Goal: Task Accomplishment & Management: Manage account settings

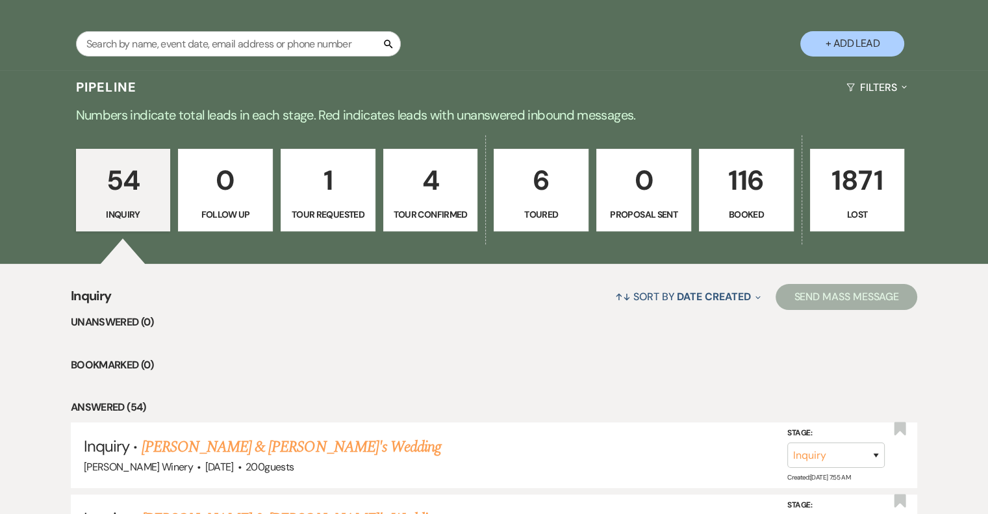
scroll to position [260, 0]
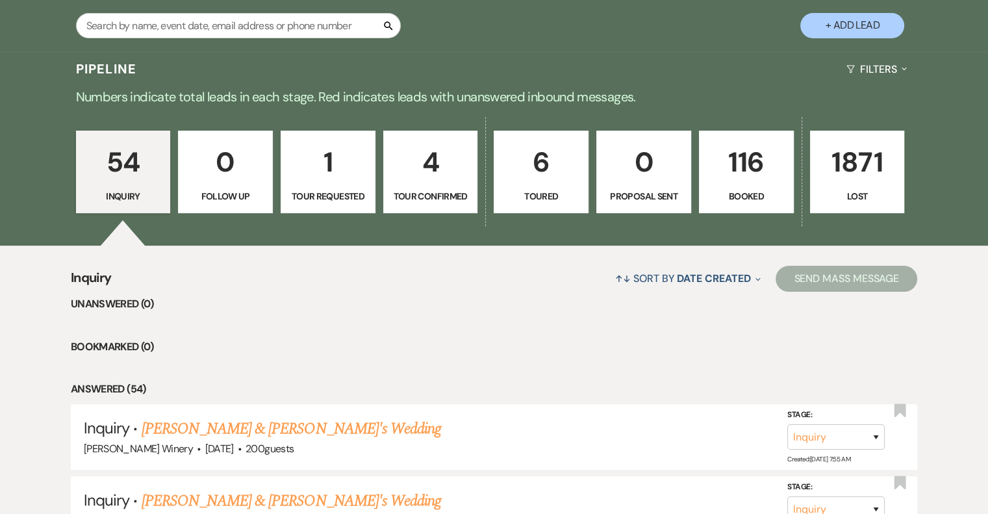
click at [753, 170] on p "116" at bounding box center [746, 162] width 78 height 44
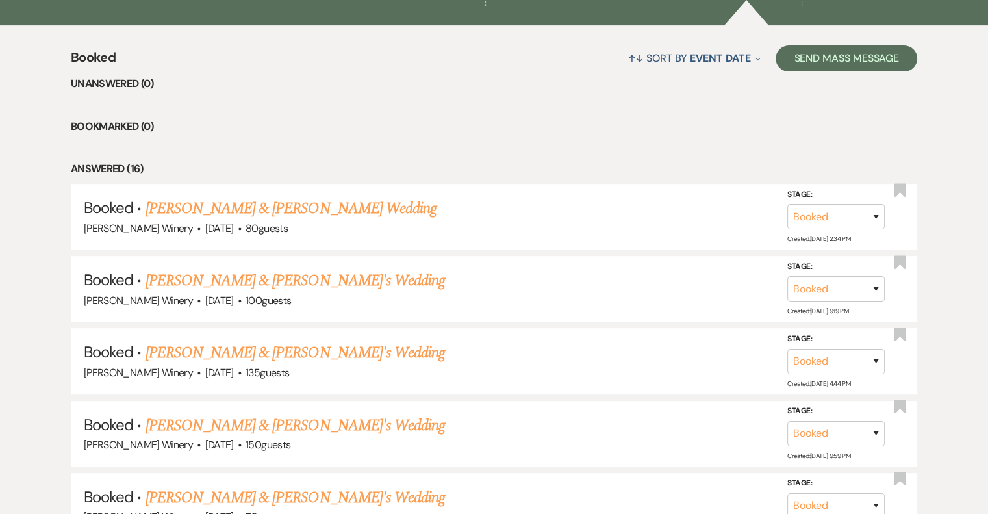
scroll to position [649, 0]
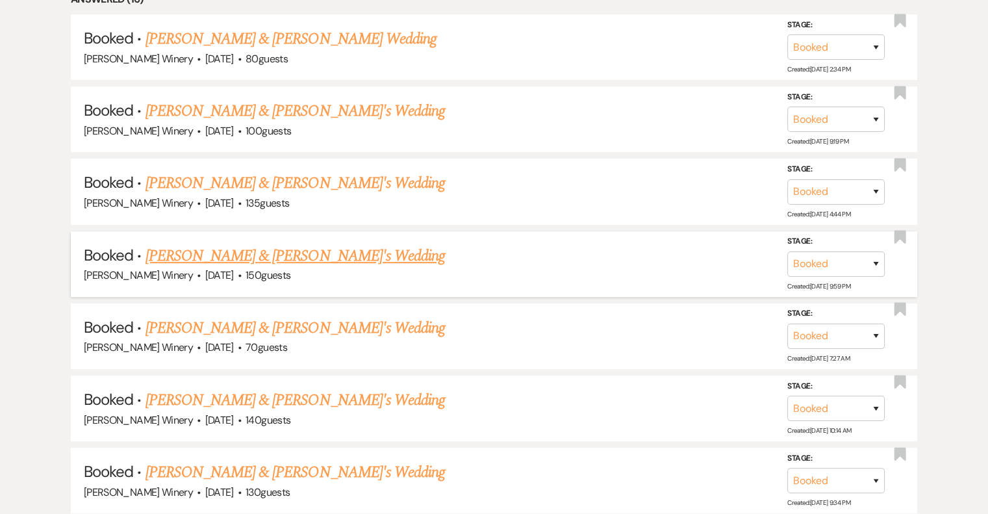
click at [221, 250] on link "[PERSON_NAME] & [PERSON_NAME]'s Wedding" at bounding box center [295, 255] width 300 height 23
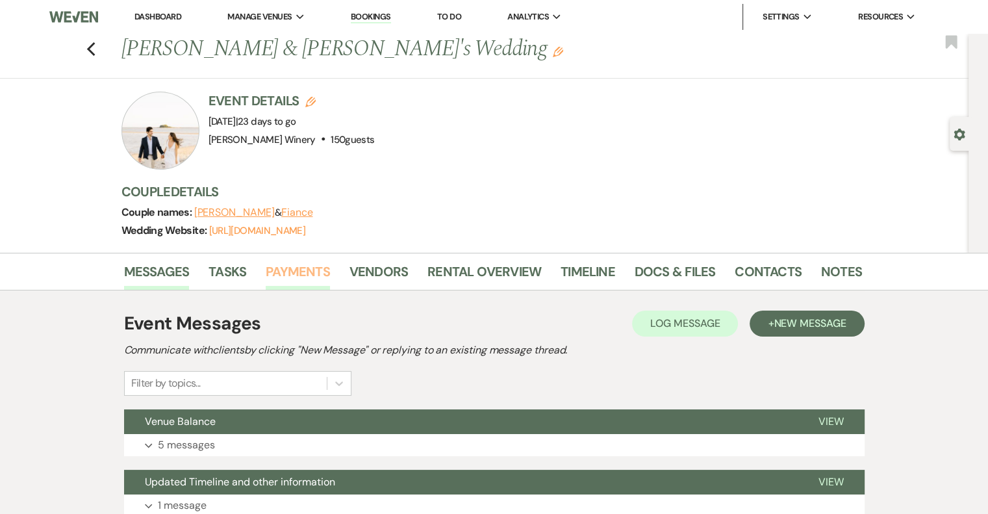
click at [289, 268] on link "Payments" at bounding box center [298, 275] width 64 height 29
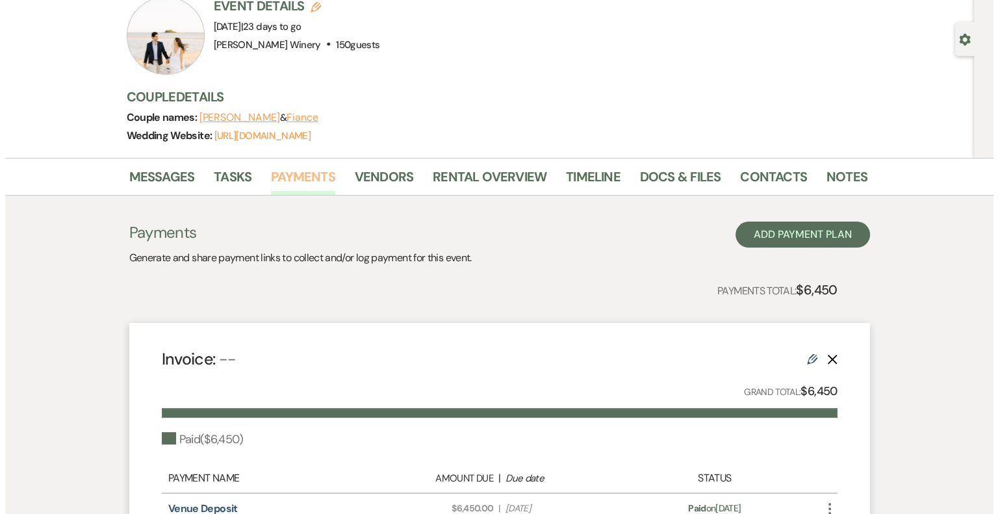
scroll to position [260, 0]
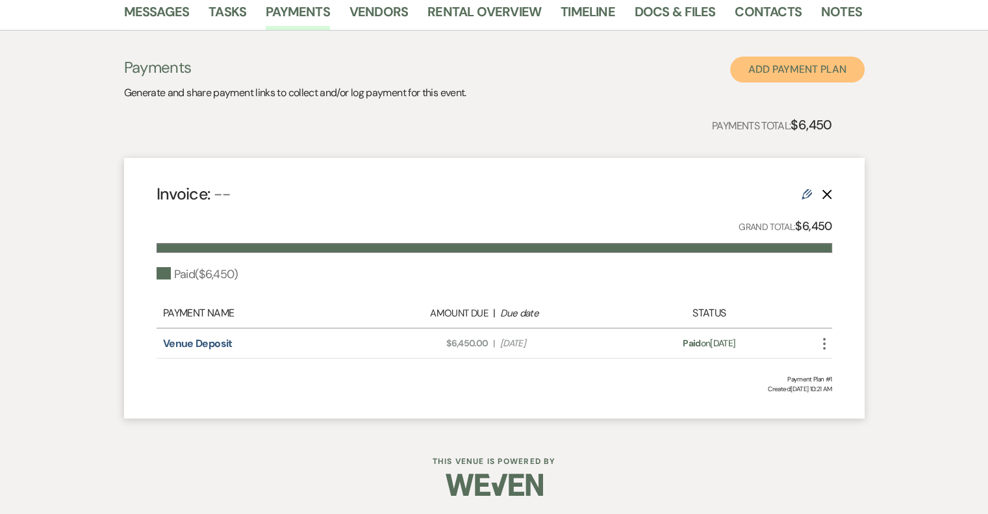
click at [792, 67] on button "Add Payment Plan" at bounding box center [797, 70] width 134 height 26
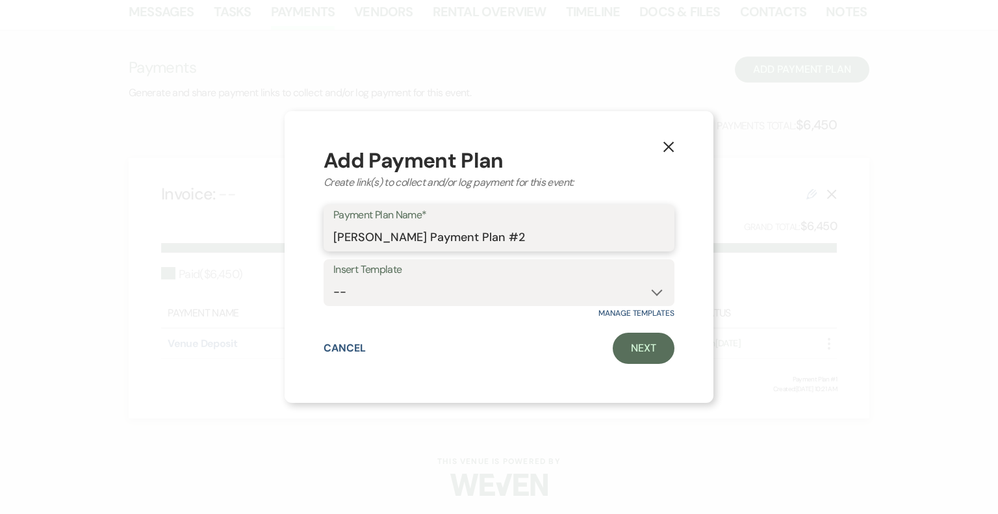
drag, startPoint x: 464, startPoint y: 236, endPoint x: 605, endPoint y: 253, distance: 141.9
click at [605, 253] on div "Add Payment Plan Create link(s) to collect and/or log payment for this event: P…" at bounding box center [498, 257] width 351 height 214
type input "[PERSON_NAME] Payment Venue Balance"
click at [641, 346] on link "Next" at bounding box center [643, 348] width 62 height 31
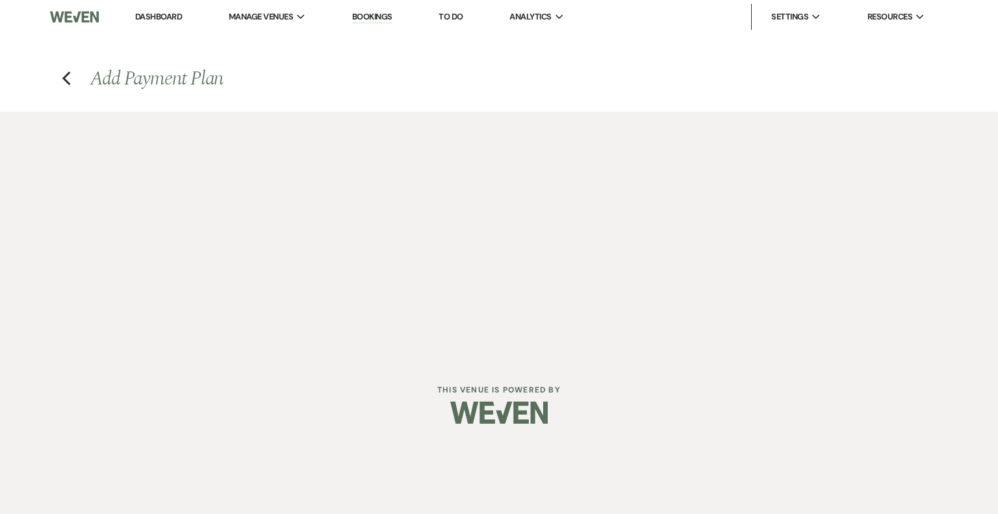
select select "2"
select select "percentage"
select select "true"
select select "client"
select select "weeks"
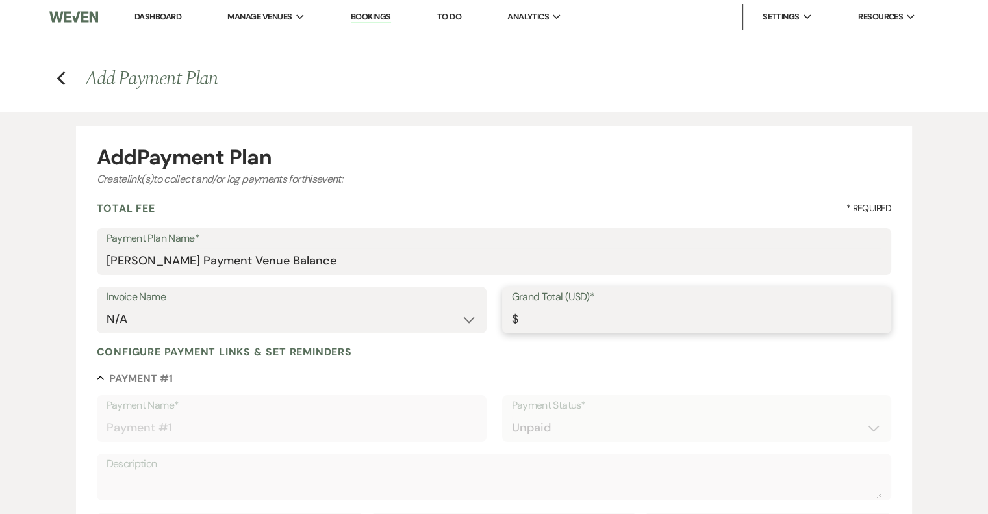
click at [560, 311] on input "Grand Total (USD)*" at bounding box center [697, 319] width 370 height 25
type input "6"
type input "6.00"
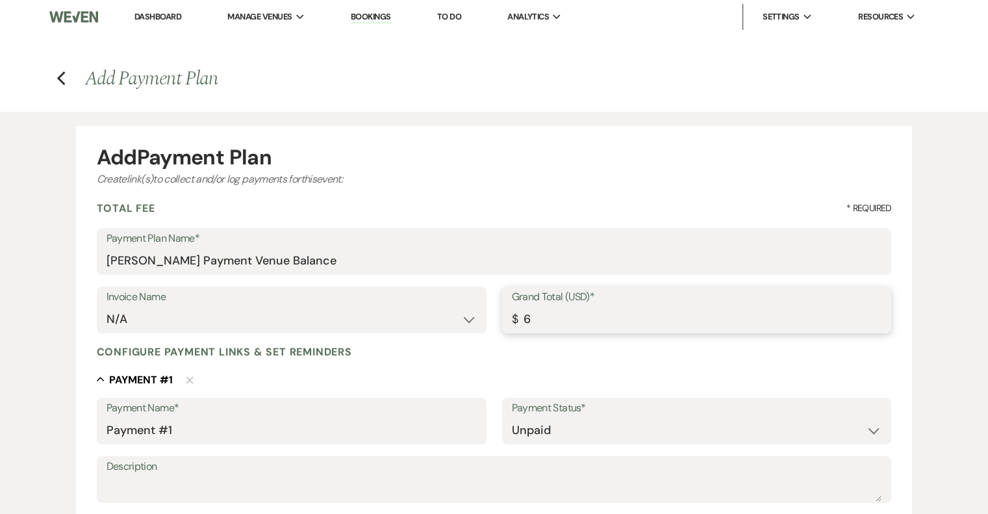
type input "64"
type input "64.00"
type input "645"
type input "645.00"
type input "6450"
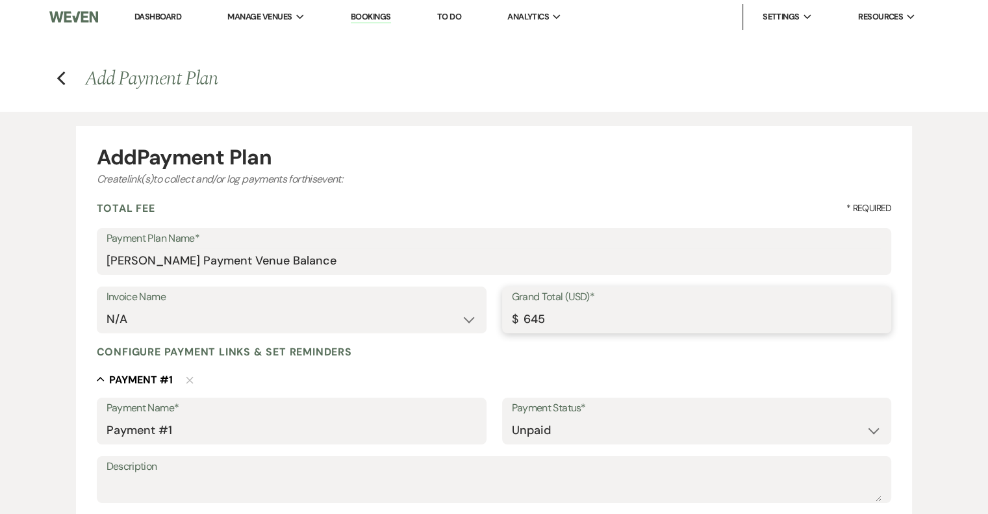
type input "6450.00"
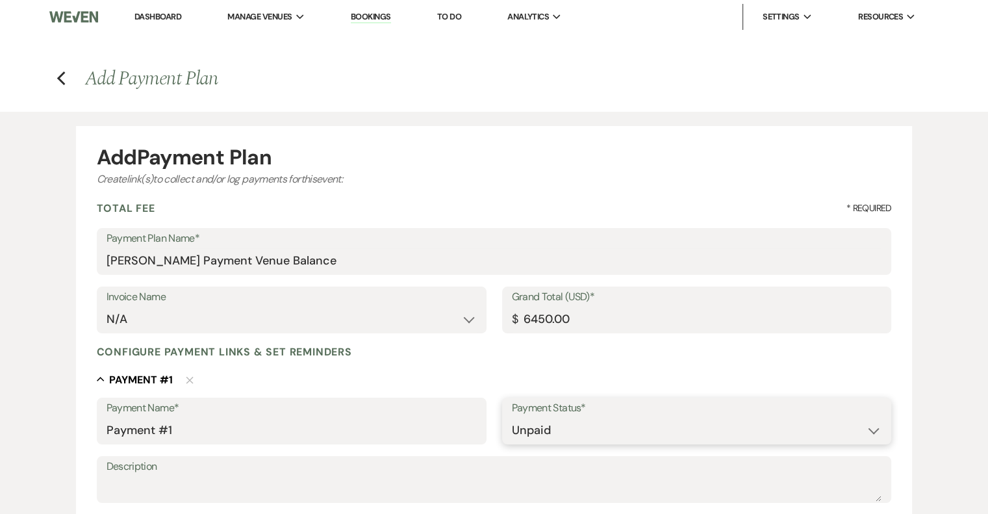
click at [569, 434] on select "Paid Unpaid" at bounding box center [697, 430] width 370 height 25
select select "1"
click at [512, 418] on select "Paid Unpaid" at bounding box center [697, 430] width 370 height 25
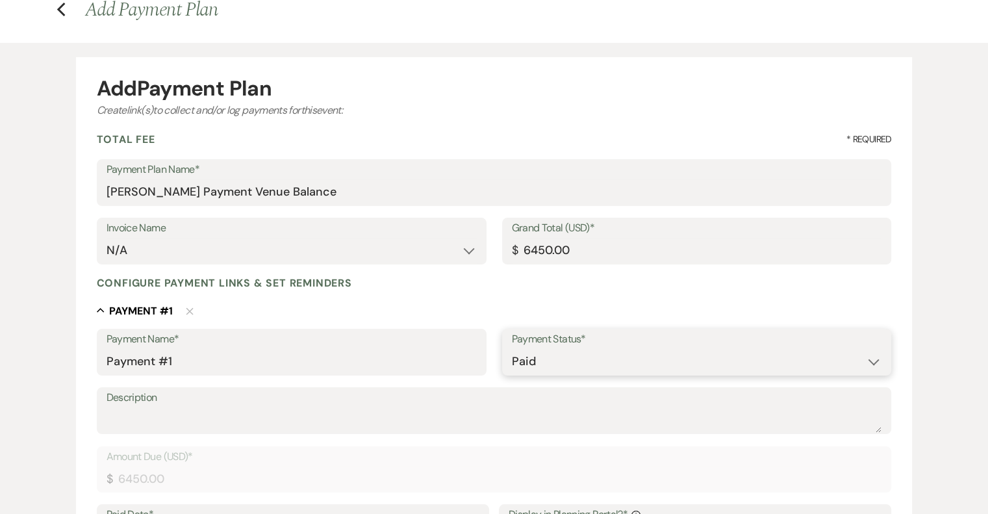
scroll to position [260, 0]
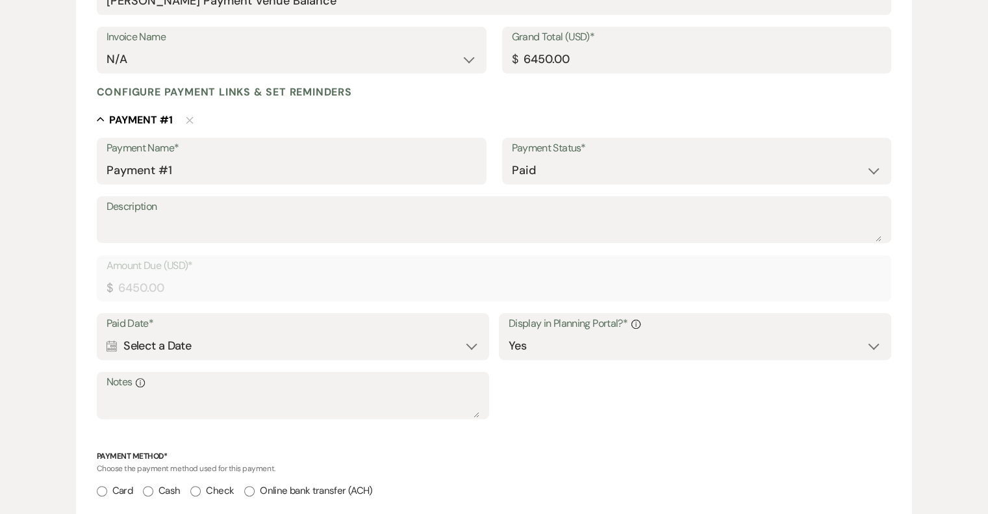
click at [166, 342] on div "Calendar Select a Date Expand" at bounding box center [293, 345] width 373 height 25
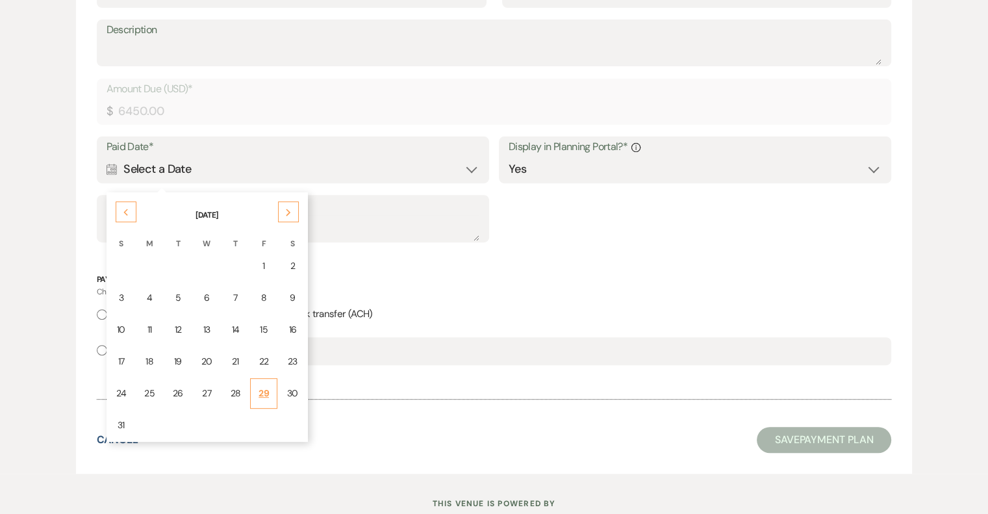
scroll to position [455, 0]
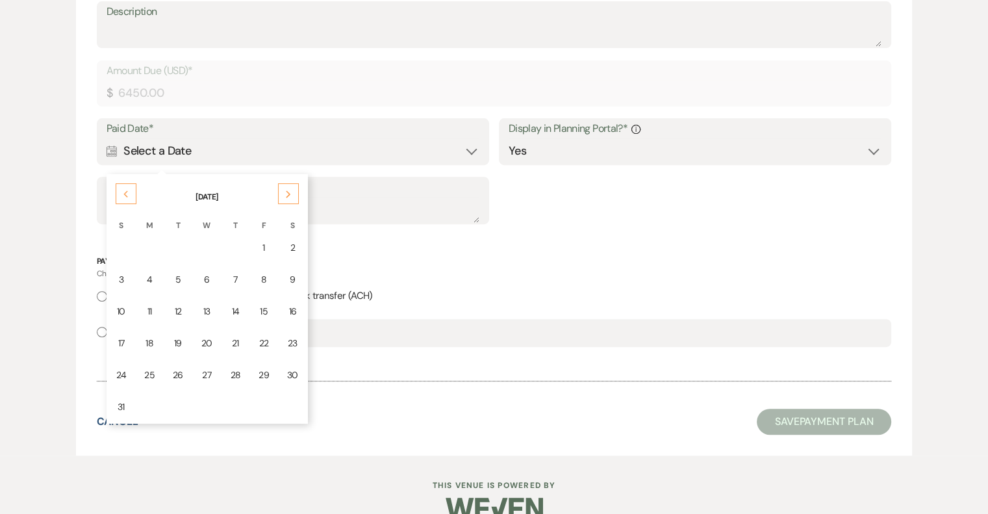
click at [201, 309] on div "13" at bounding box center [206, 312] width 11 height 14
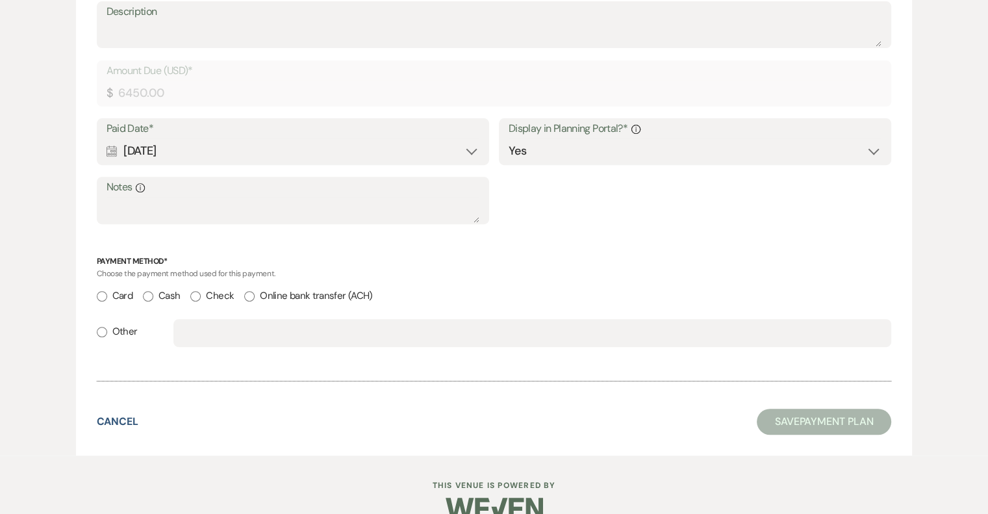
click at [101, 292] on input "Card" at bounding box center [102, 296] width 10 height 10
radio input "true"
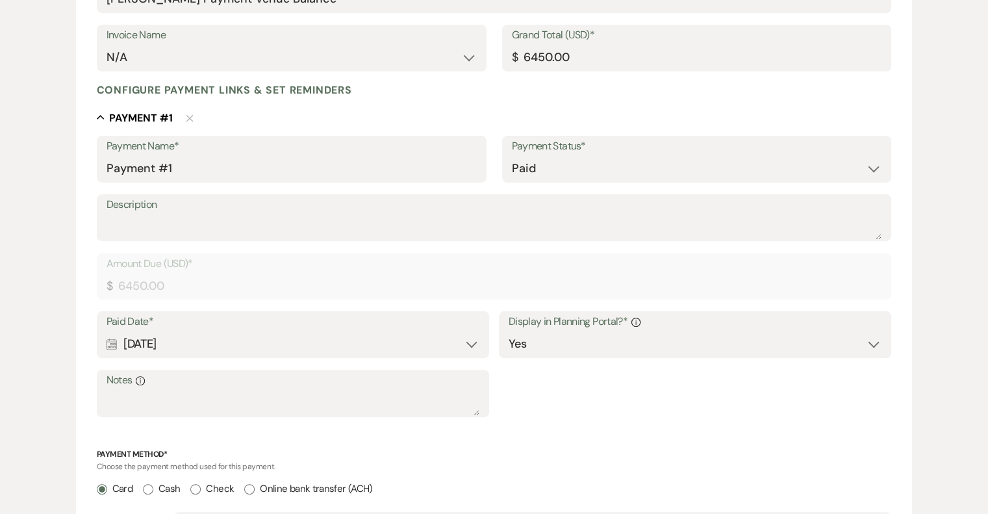
scroll to position [260, 0]
drag, startPoint x: 179, startPoint y: 168, endPoint x: 18, endPoint y: 147, distance: 162.3
click at [19, 147] on div "Add Payment Plan Create link(s) to collect and/or log payments for this event: …" at bounding box center [494, 266] width 988 height 829
type input "Venue Balance - Paid in Full"
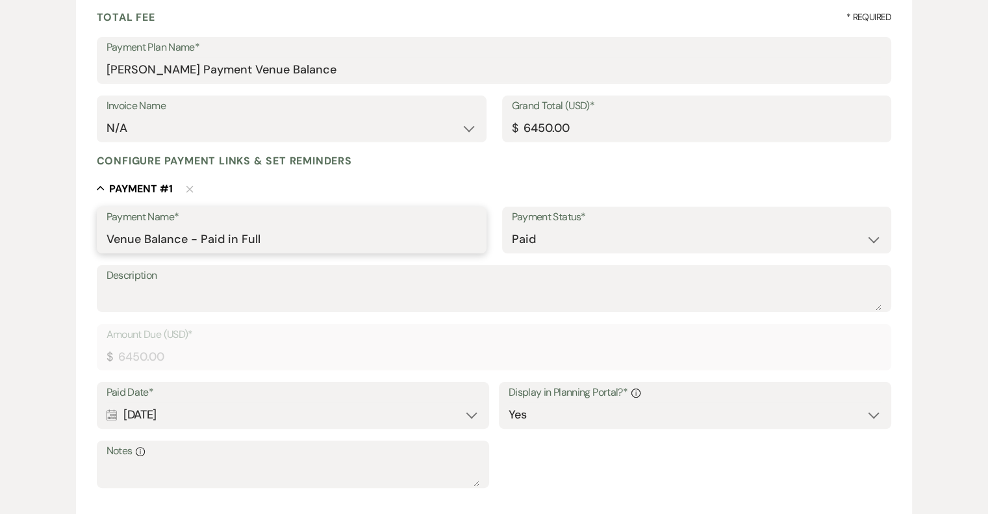
scroll to position [511, 0]
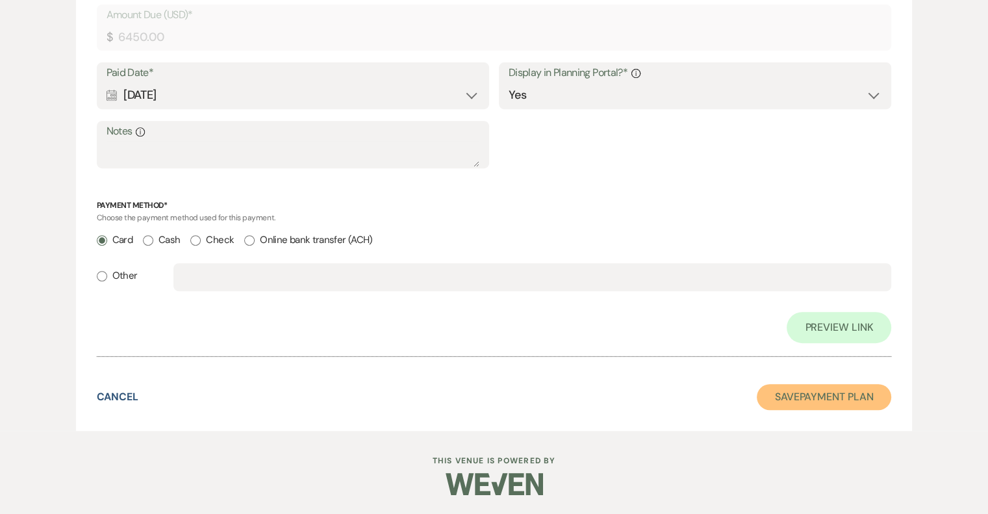
click at [821, 398] on button "Save Payment Plan" at bounding box center [824, 397] width 135 height 26
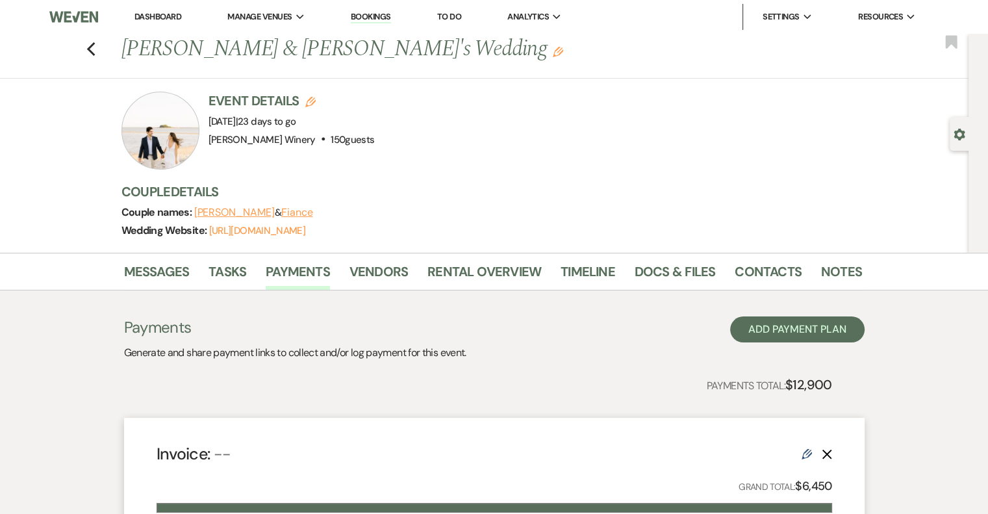
click at [164, 14] on link "Dashboard" at bounding box center [157, 16] width 47 height 11
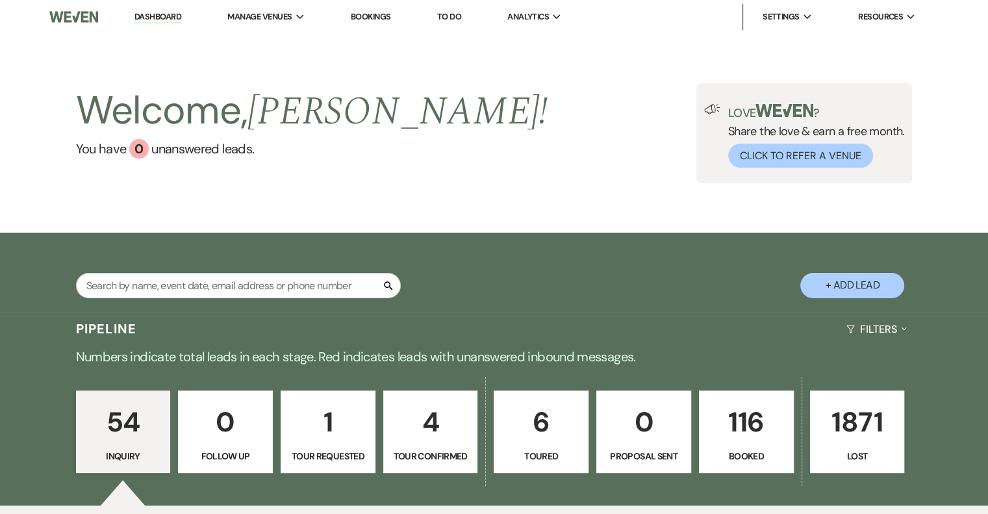
click at [535, 446] on link "6 Toured" at bounding box center [541, 431] width 95 height 83
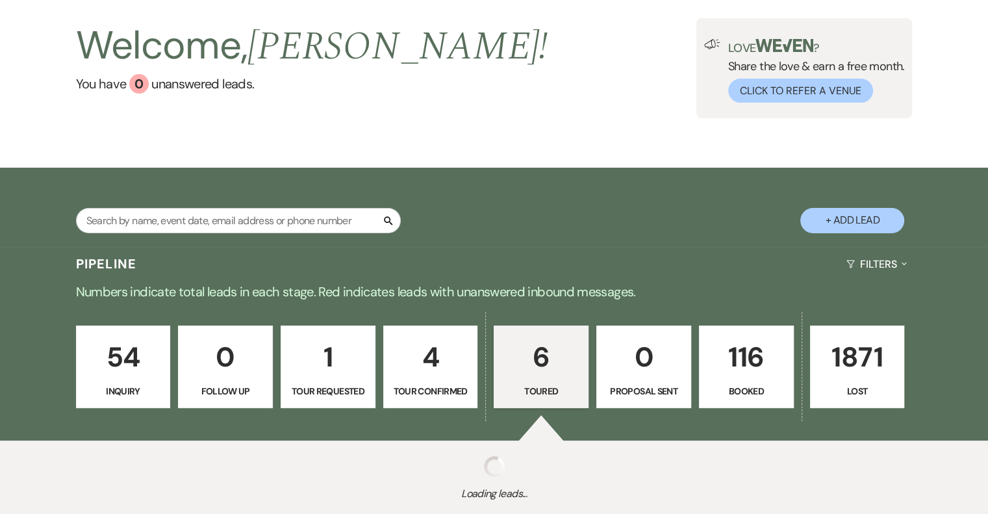
scroll to position [152, 0]
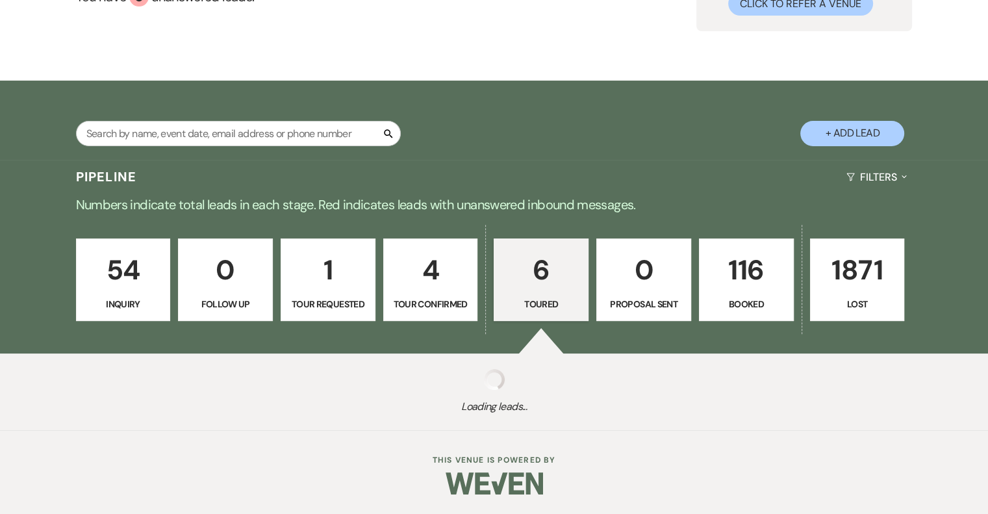
select select "5"
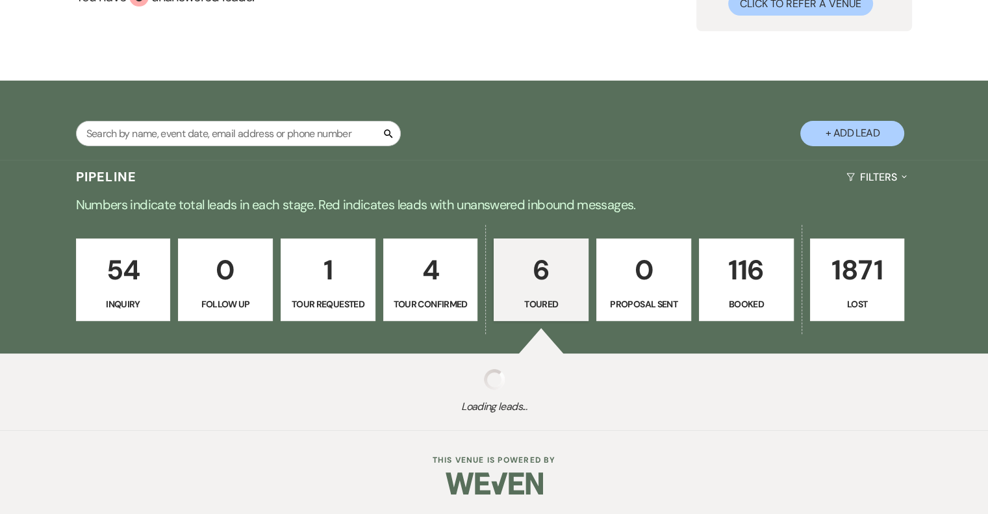
select select "5"
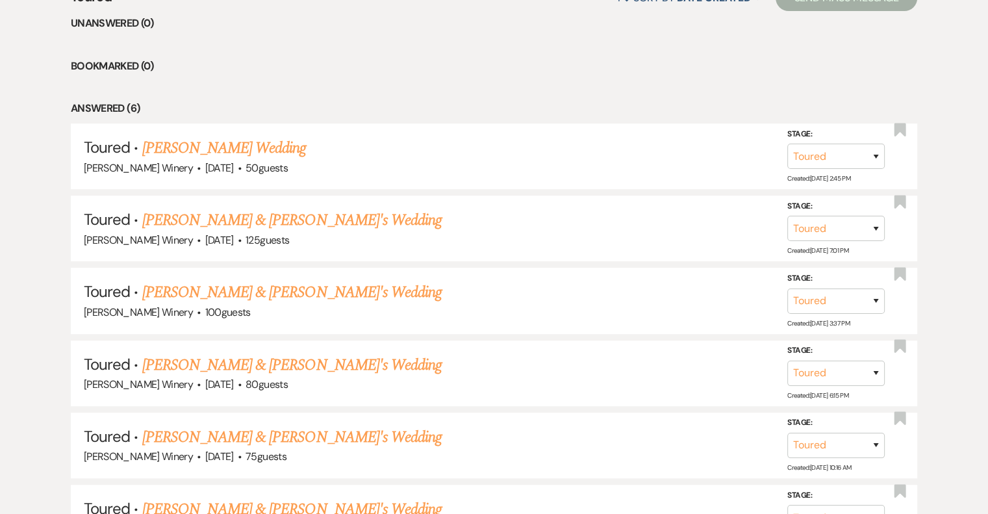
scroll to position [542, 0]
click at [200, 216] on link "[PERSON_NAME] & [PERSON_NAME]'s Wedding" at bounding box center [292, 218] width 300 height 23
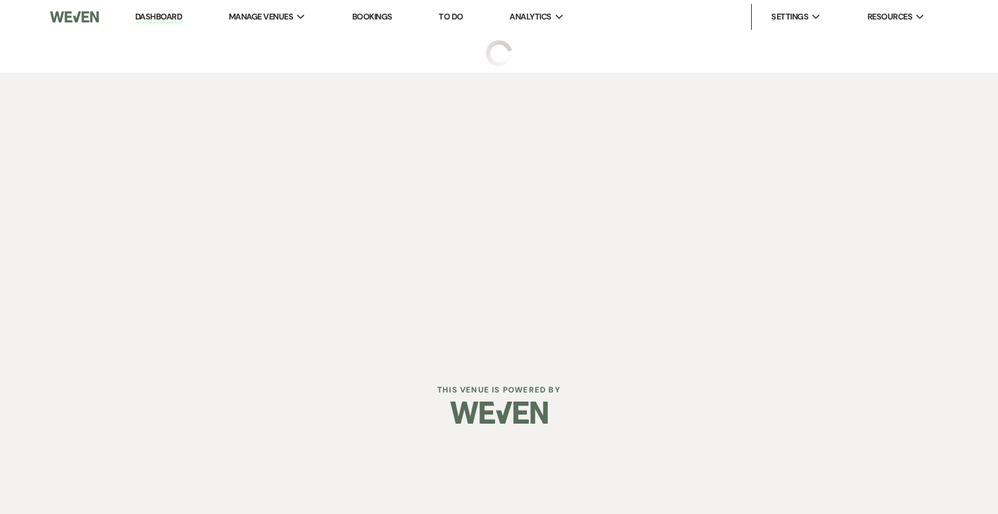
select select "5"
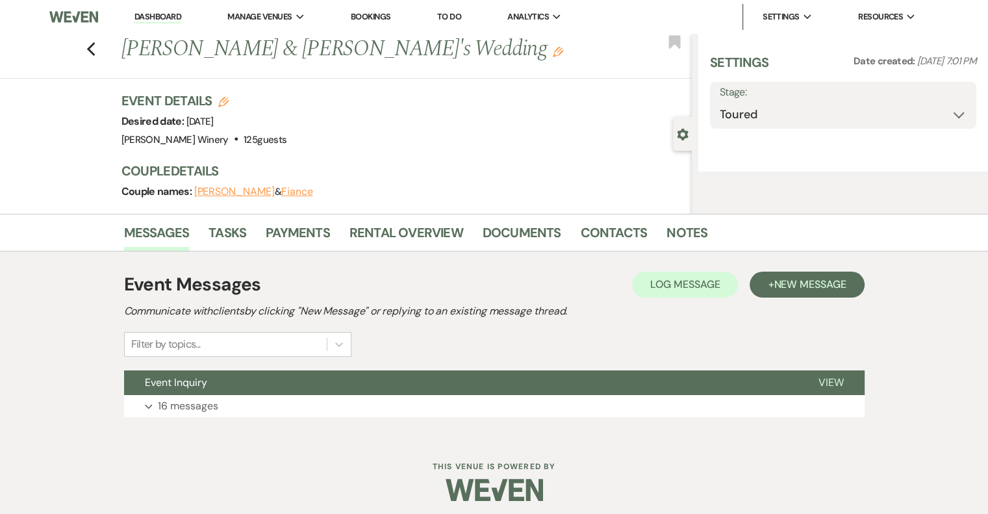
select select "5"
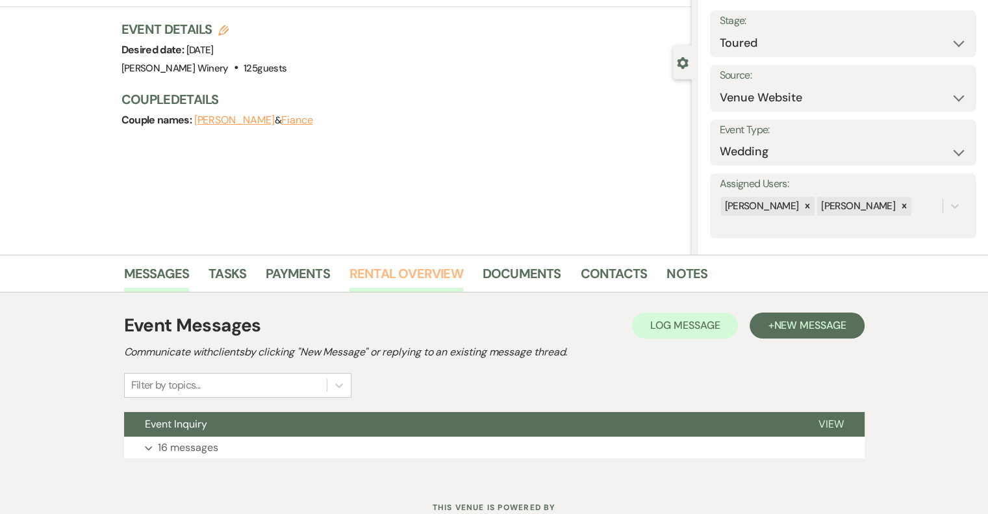
scroll to position [118, 0]
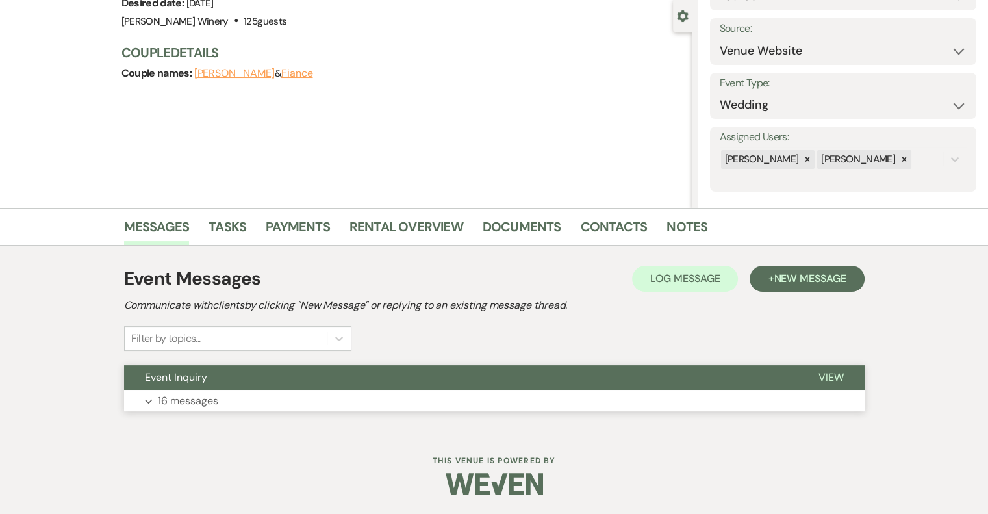
click at [832, 376] on span "View" at bounding box center [830, 377] width 25 height 14
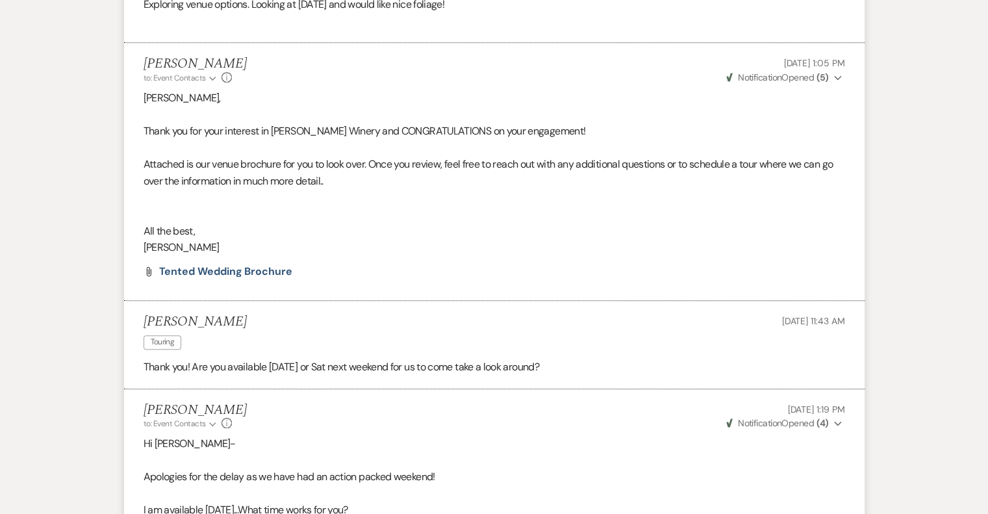
scroll to position [714, 0]
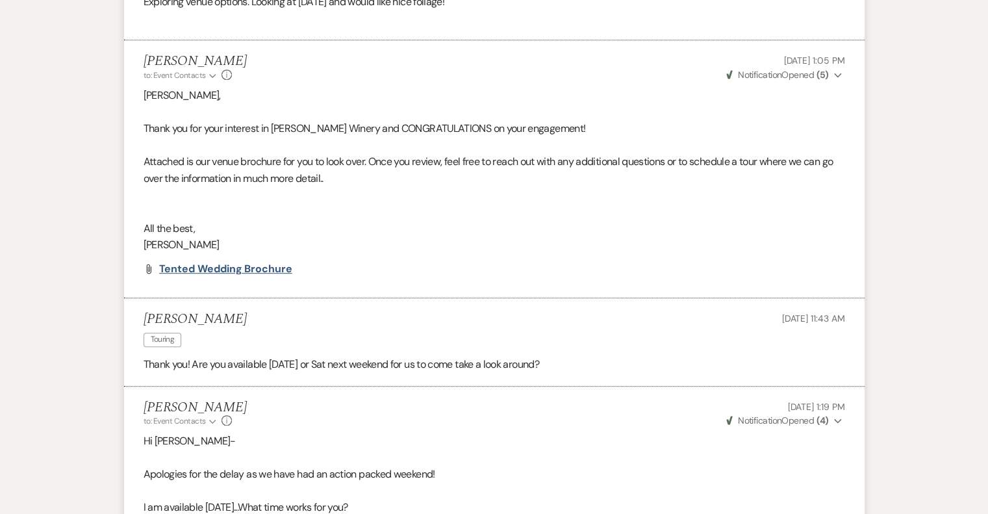
click at [268, 267] on span "Tented Wedding Brochure" at bounding box center [225, 269] width 133 height 14
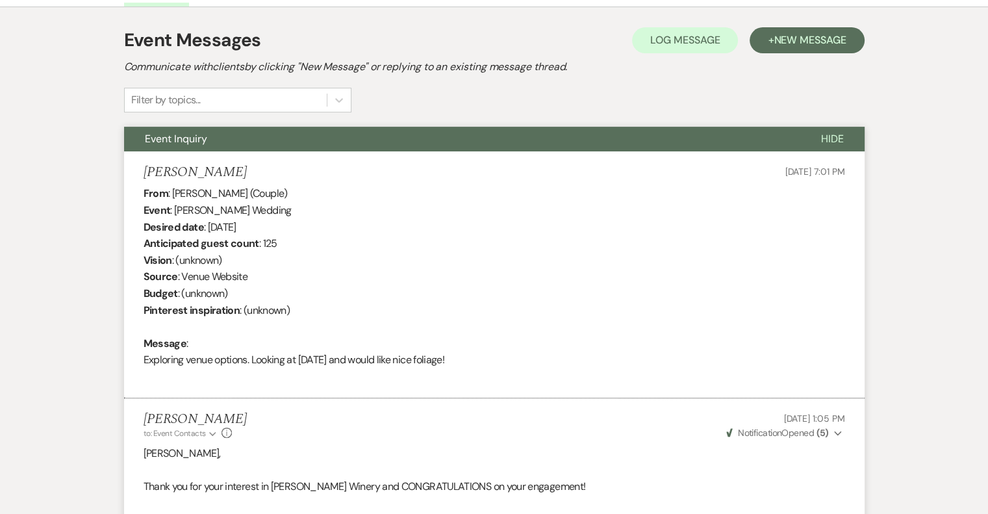
scroll to position [0, 0]
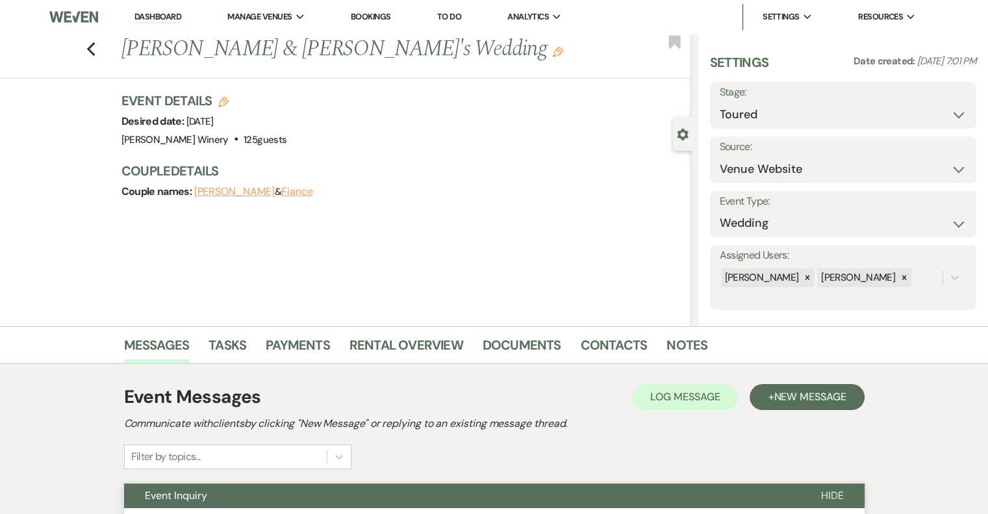
click at [171, 14] on link "Dashboard" at bounding box center [157, 17] width 47 height 12
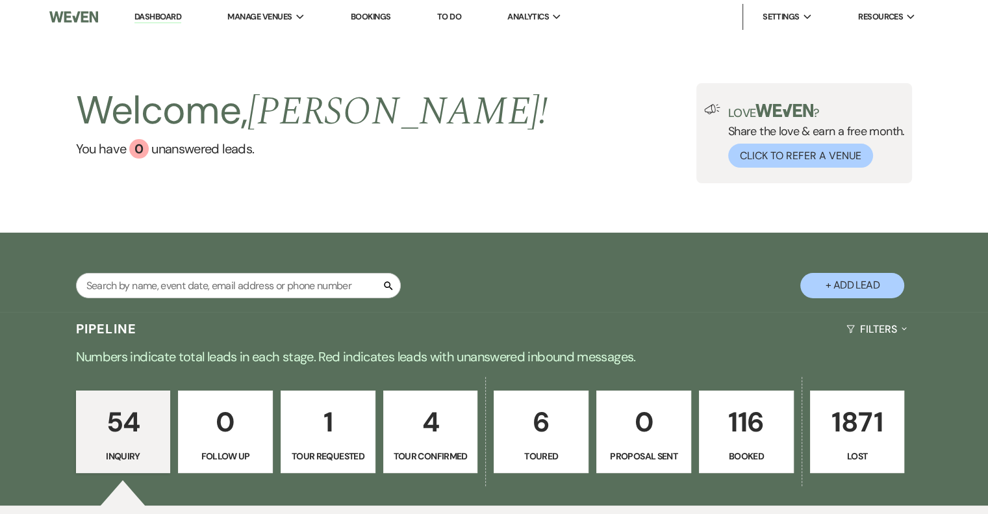
click at [530, 438] on p "6" at bounding box center [541, 422] width 78 height 44
select select "5"
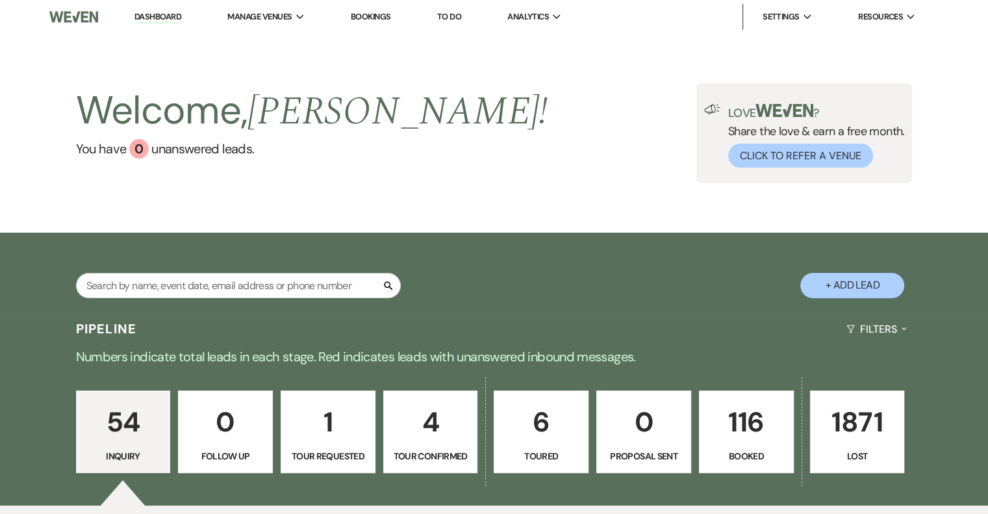
select select "5"
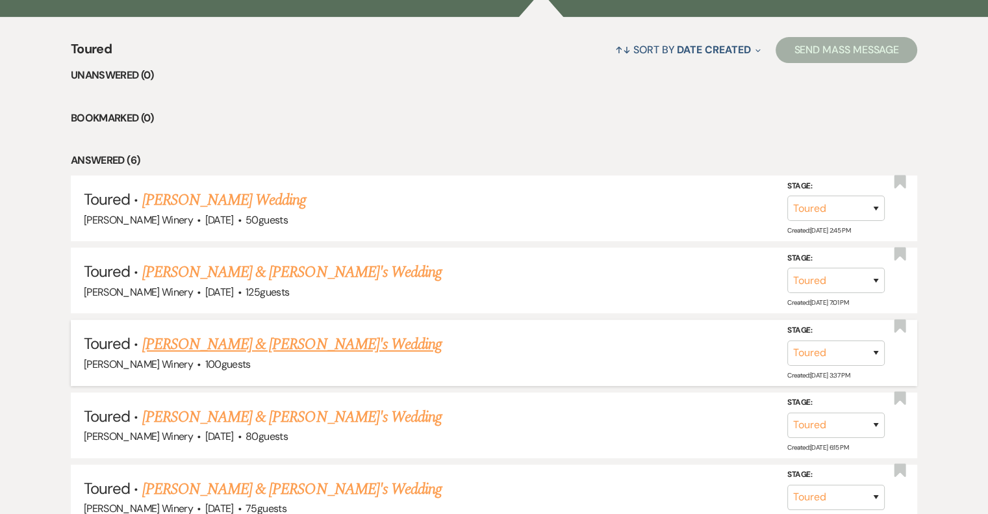
scroll to position [585, 0]
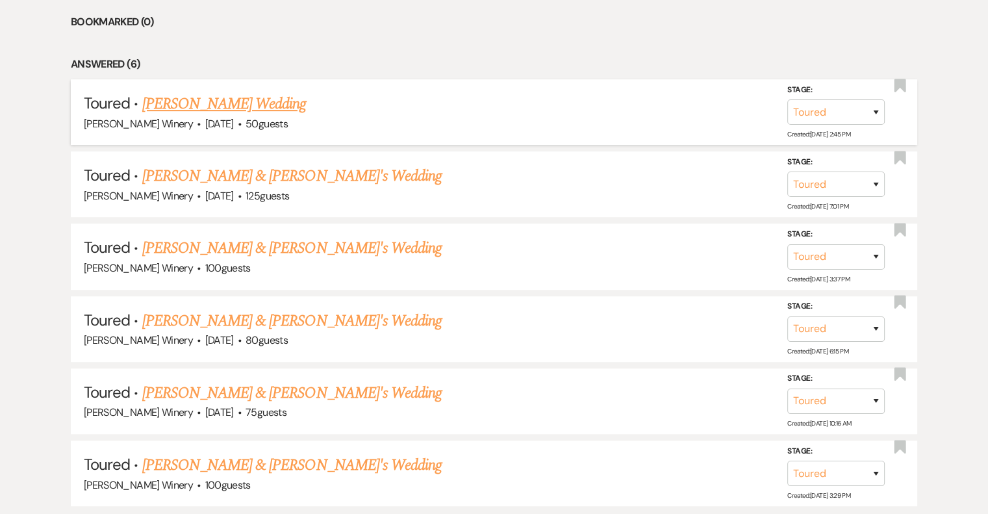
click at [304, 109] on link "Barbara Ward-Zimmerman's Wedding" at bounding box center [224, 103] width 164 height 23
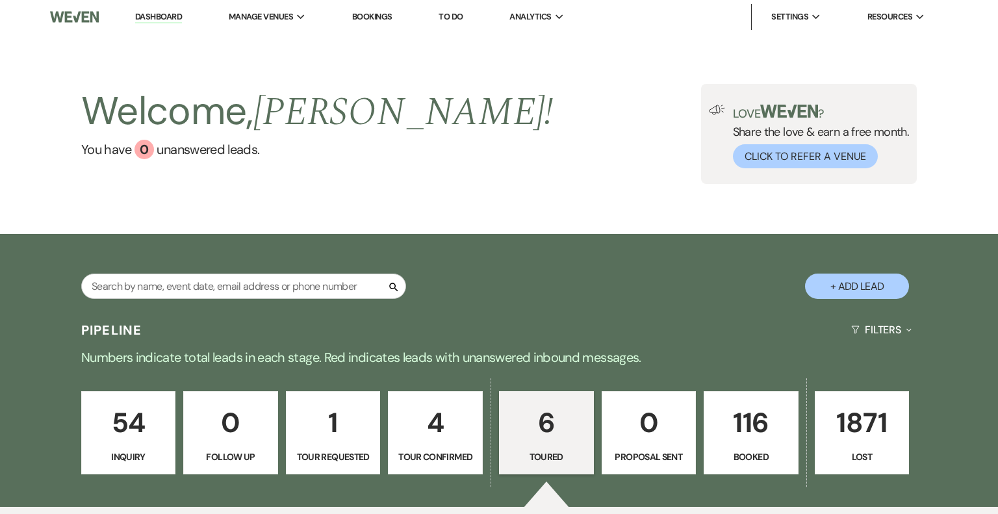
select select "5"
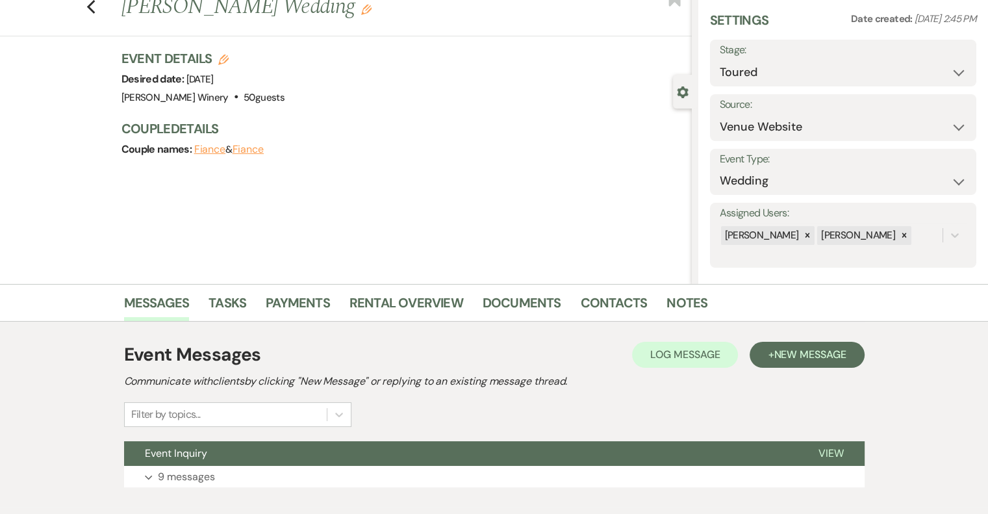
scroll to position [118, 0]
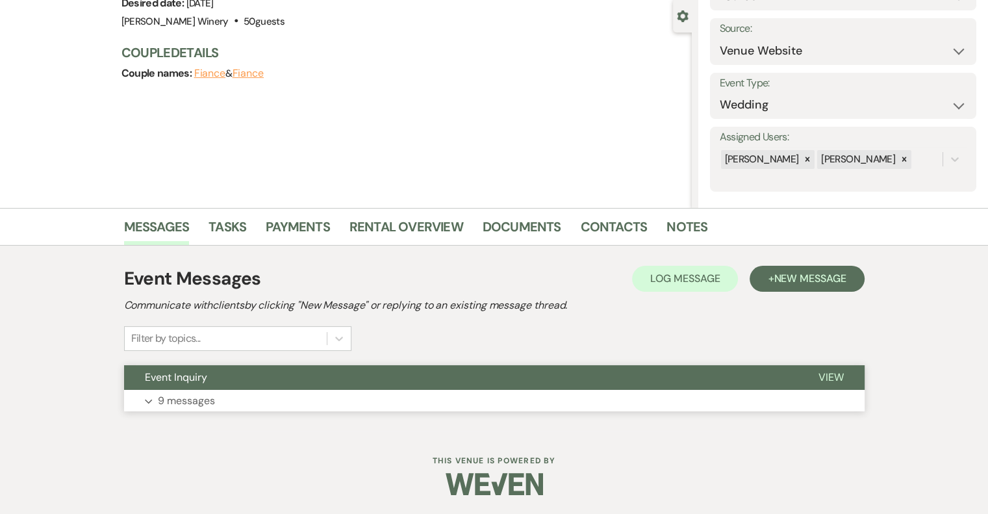
click at [833, 373] on span "View" at bounding box center [830, 377] width 25 height 14
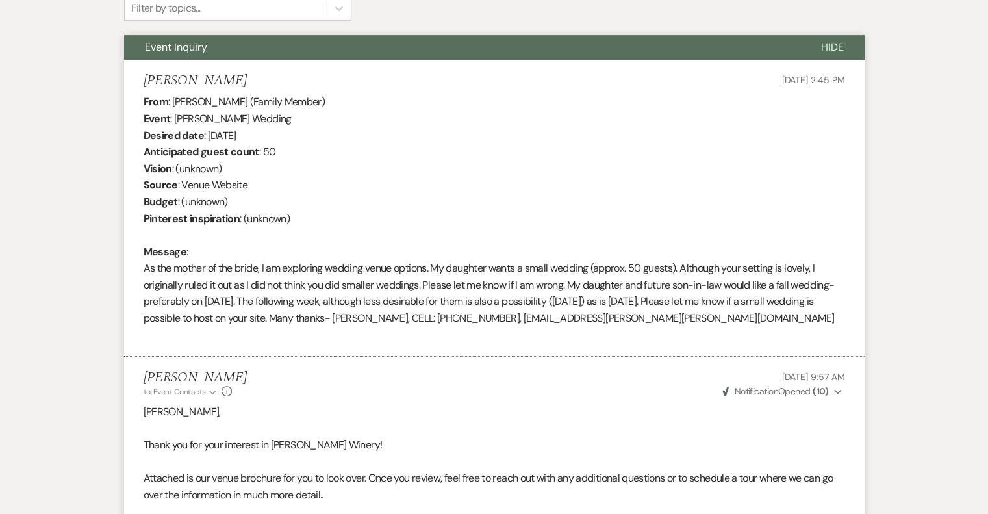
scroll to position [0, 0]
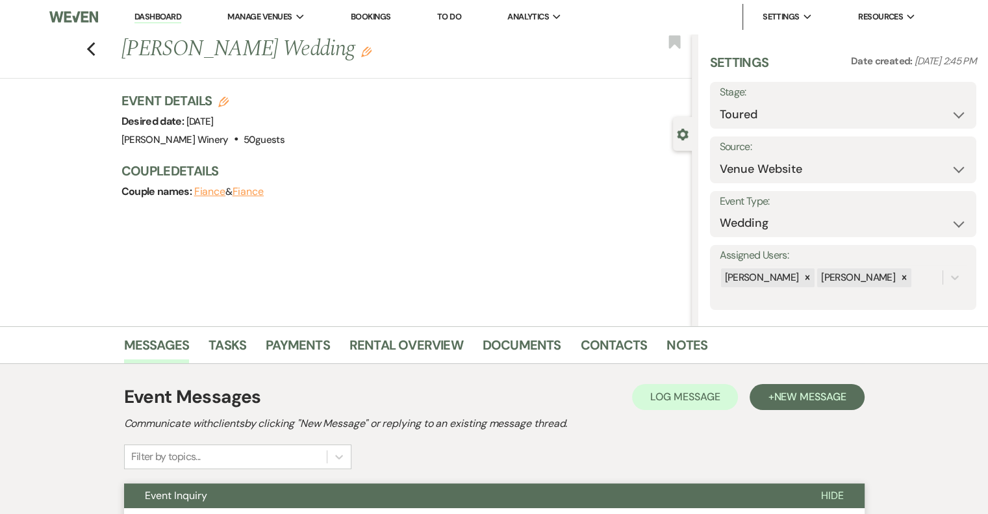
click at [158, 13] on link "Dashboard" at bounding box center [157, 17] width 47 height 12
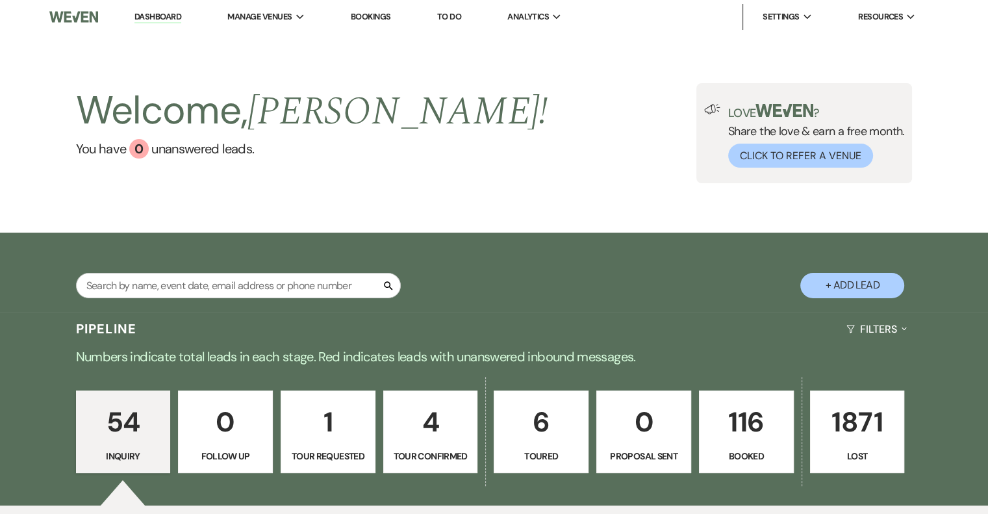
click at [448, 425] on p "4" at bounding box center [431, 422] width 78 height 44
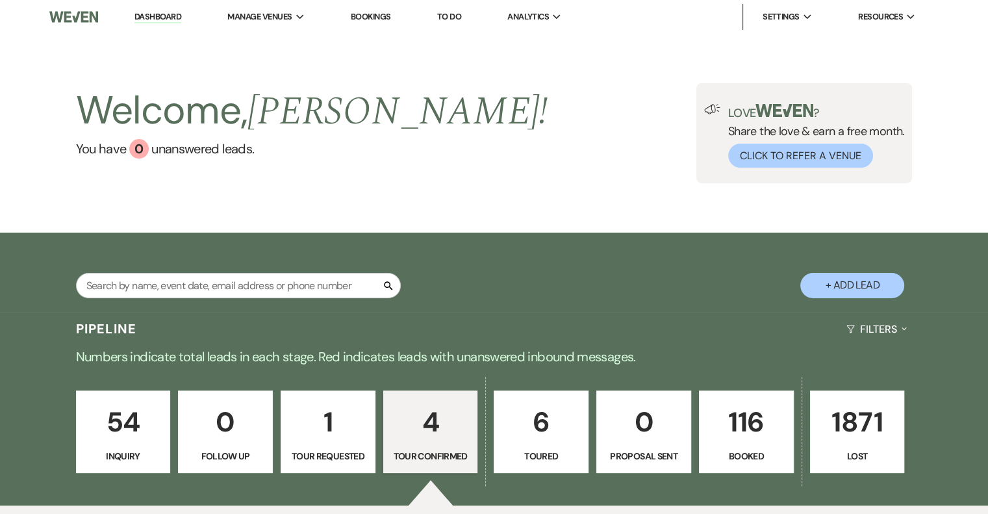
select select "4"
click at [538, 427] on p "6" at bounding box center [541, 422] width 78 height 44
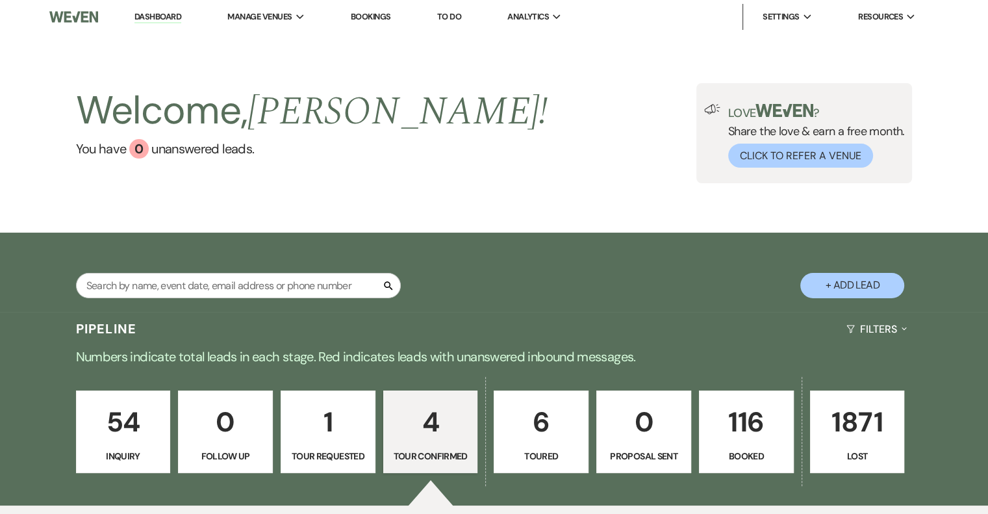
select select "5"
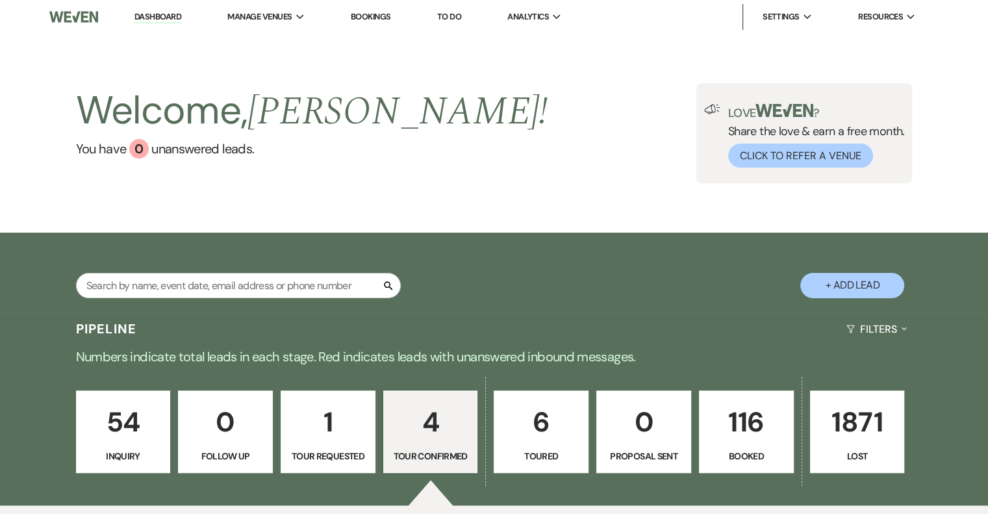
select select "5"
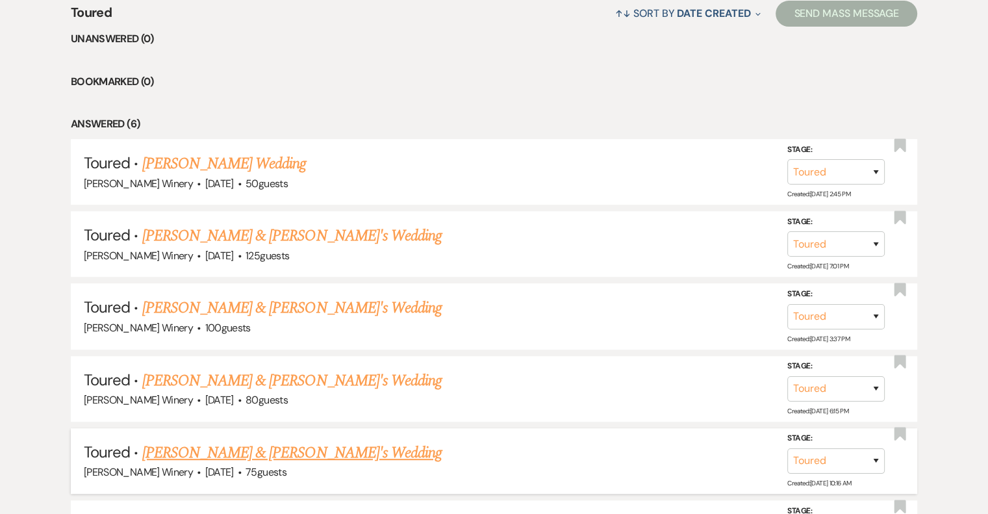
scroll to position [455, 0]
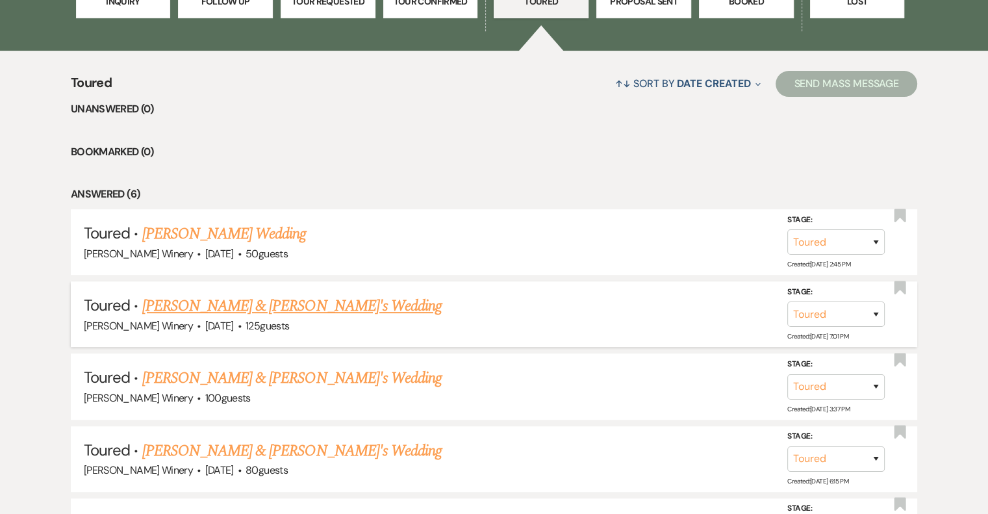
click at [212, 305] on link "Gregg & Fiance's Wedding" at bounding box center [292, 305] width 300 height 23
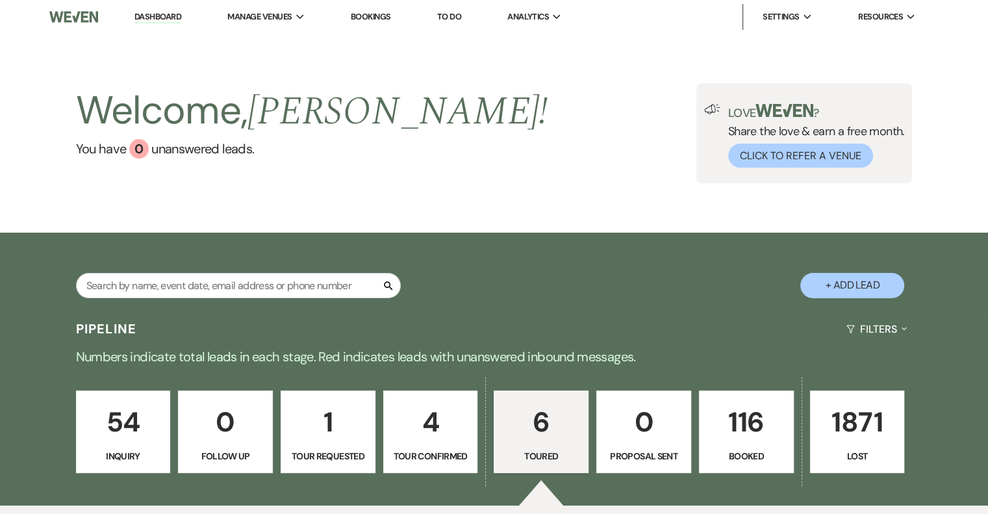
select select "5"
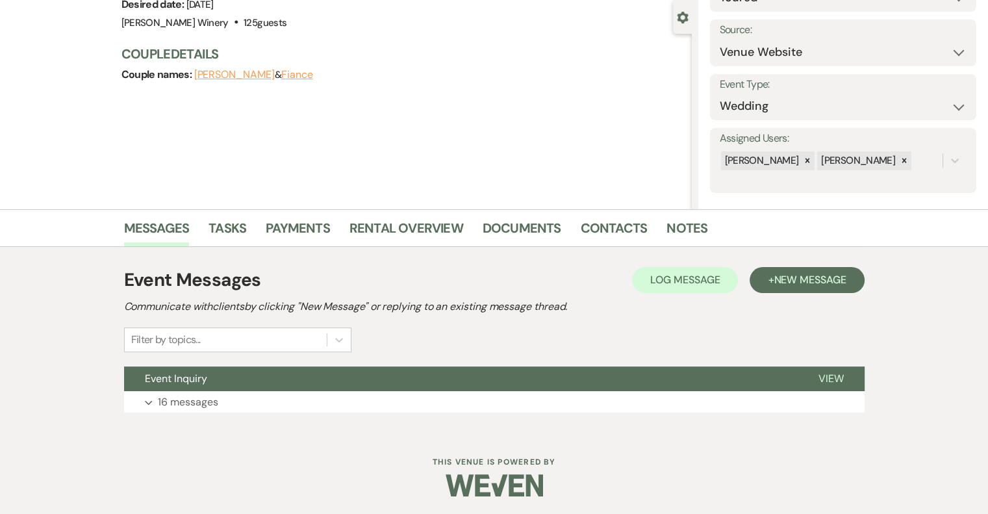
scroll to position [118, 0]
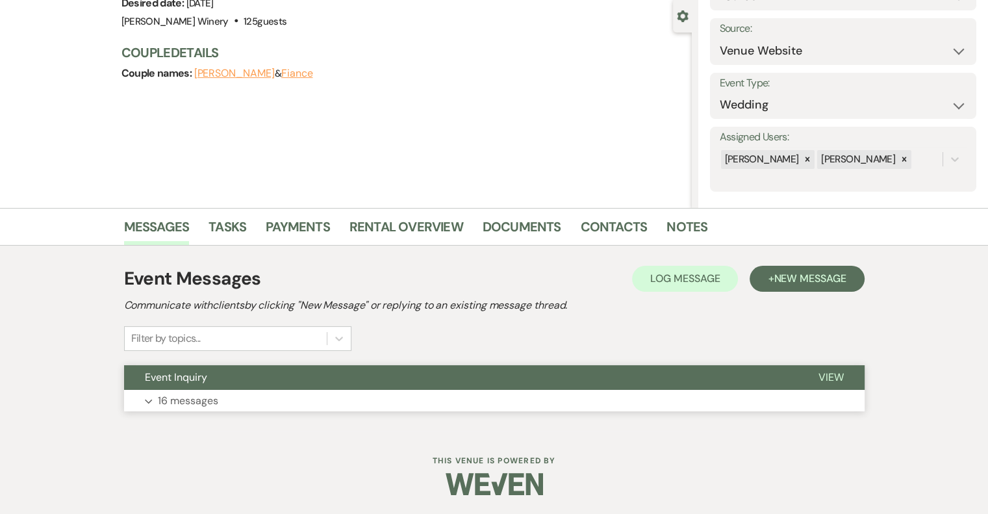
click at [195, 401] on p "16 messages" at bounding box center [188, 400] width 60 height 17
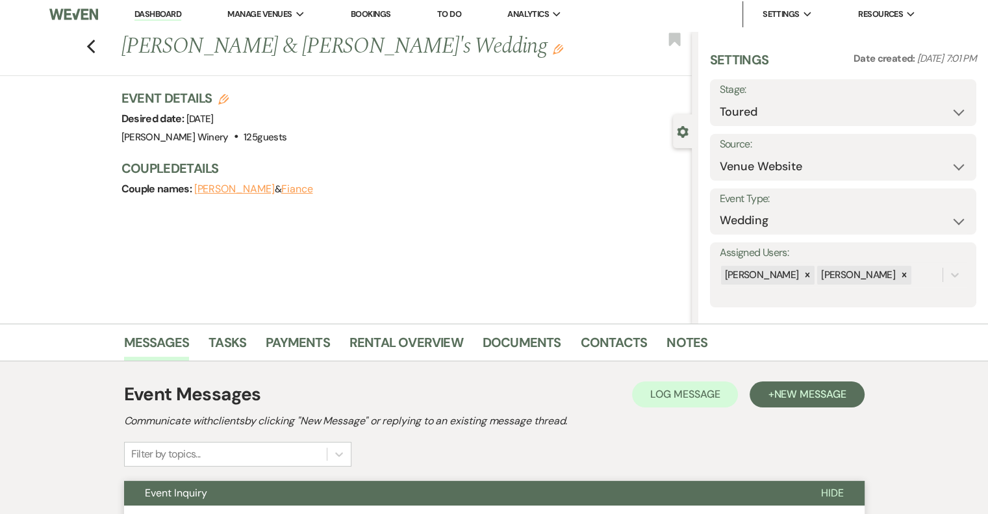
scroll to position [0, 0]
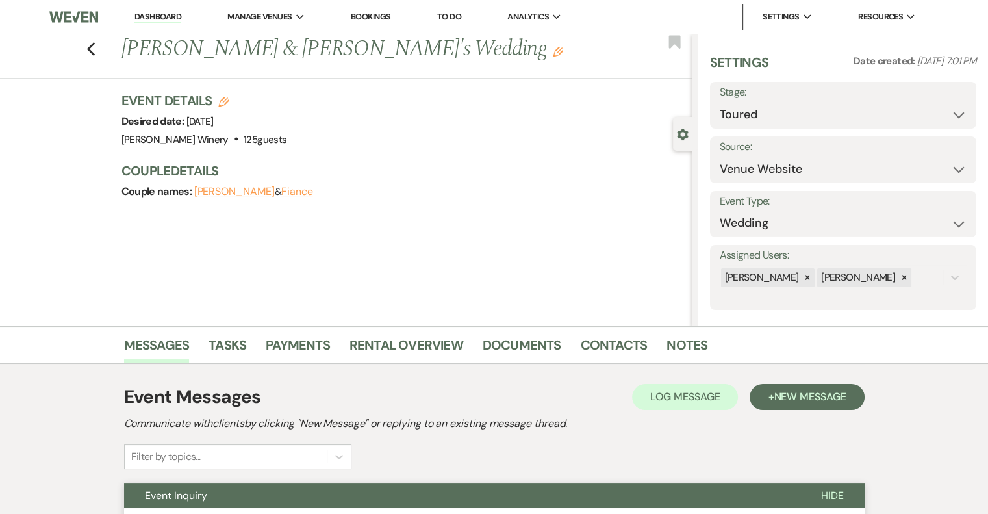
click at [153, 17] on link "Dashboard" at bounding box center [157, 17] width 47 height 12
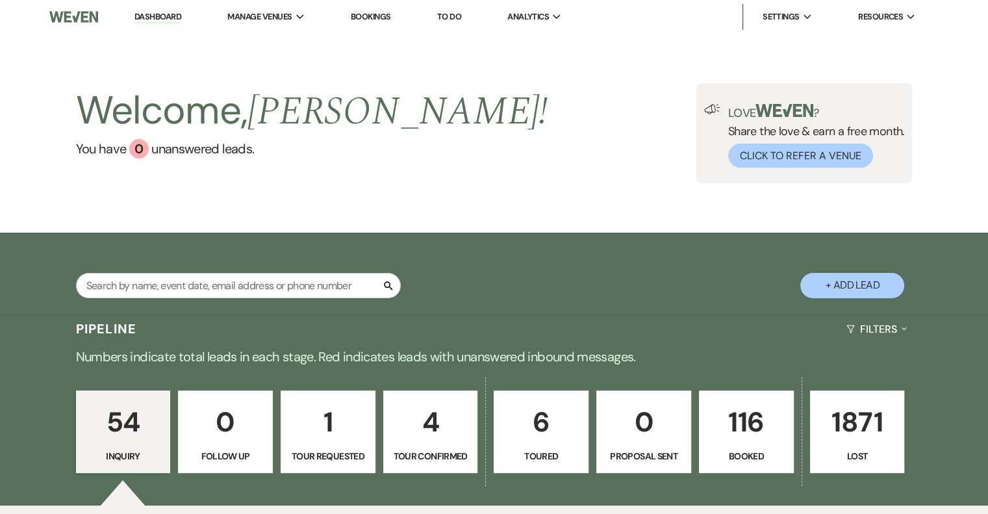
click at [535, 428] on p "6" at bounding box center [541, 422] width 78 height 44
select select "5"
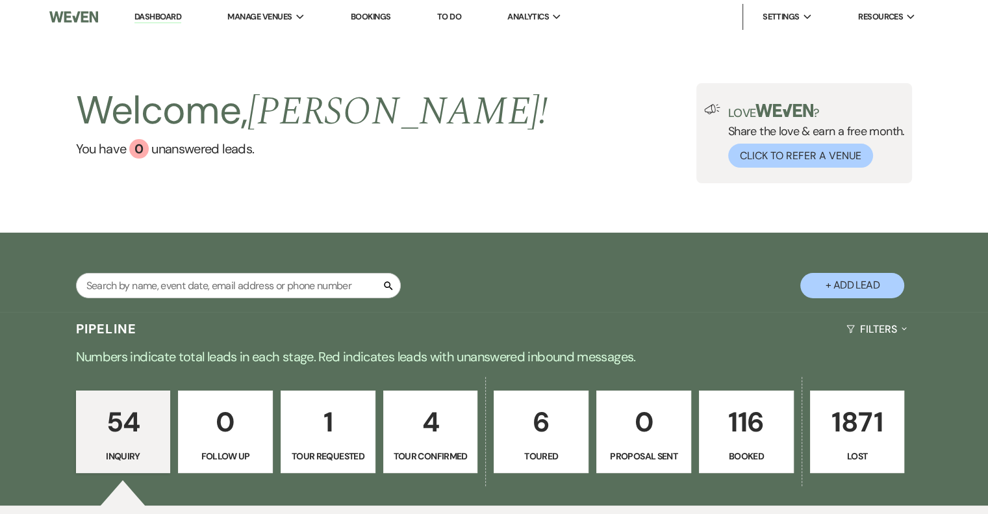
select select "5"
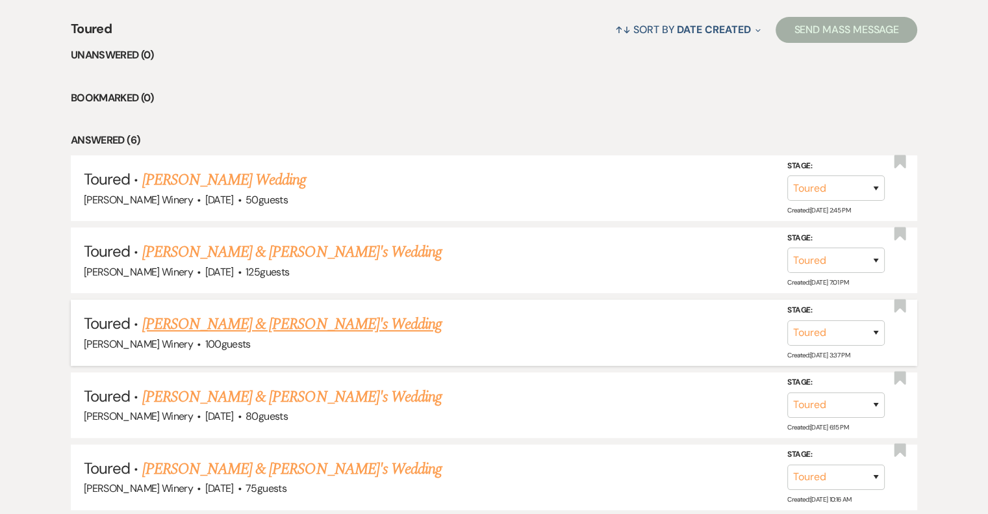
scroll to position [520, 0]
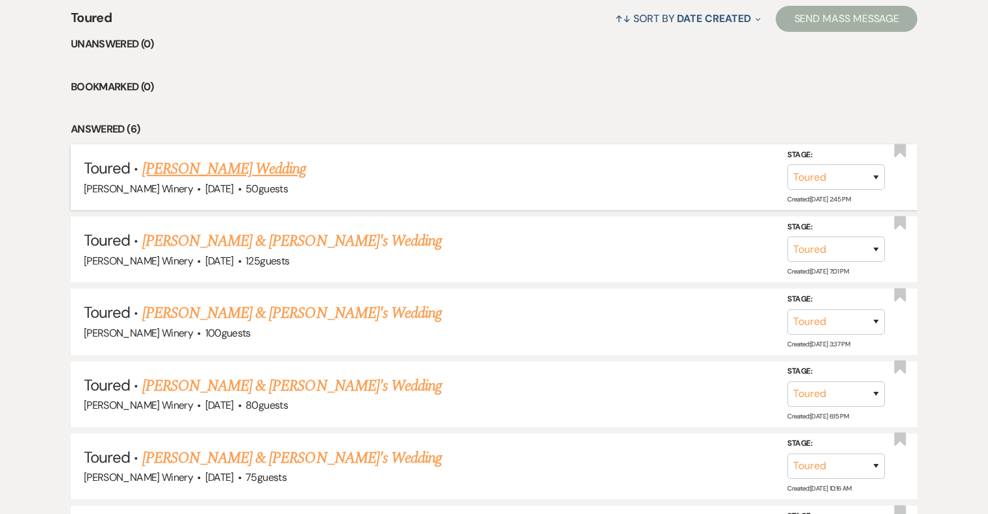
click at [307, 170] on link "Barbara Ward-Zimmerman's Wedding" at bounding box center [224, 168] width 164 height 23
select select "5"
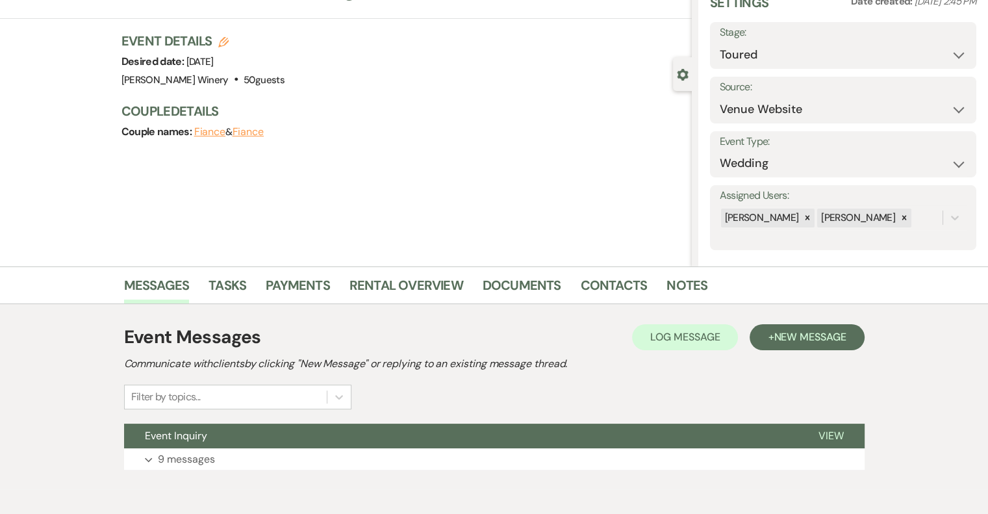
scroll to position [118, 0]
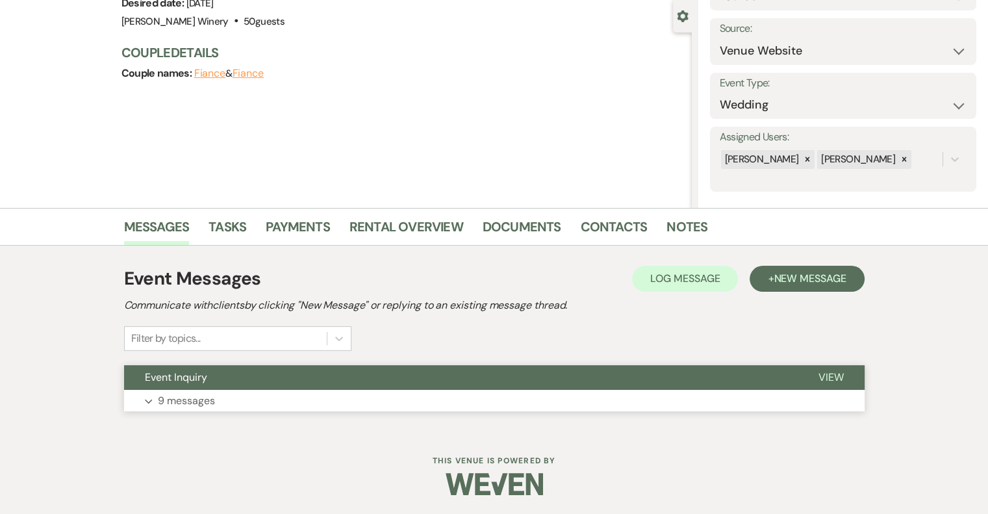
click at [826, 376] on span "View" at bounding box center [830, 377] width 25 height 14
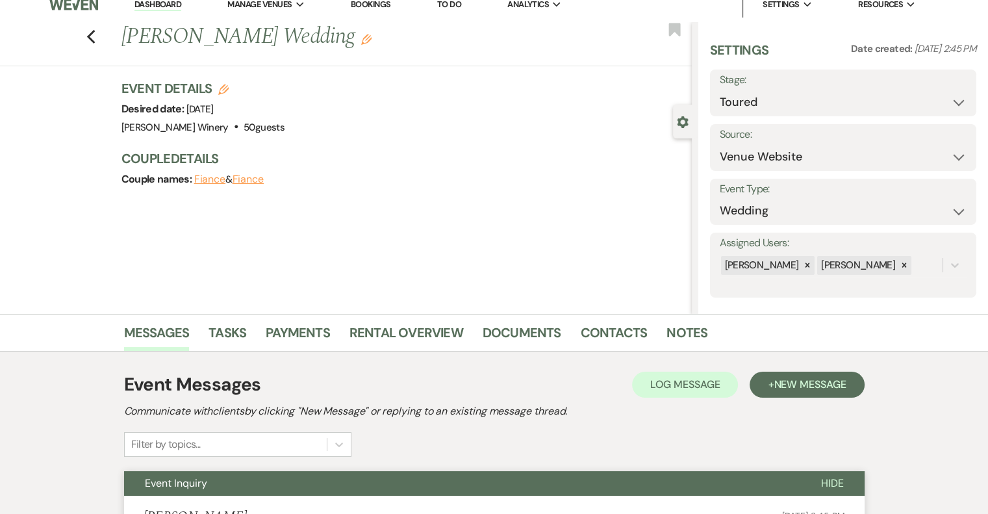
scroll to position [0, 0]
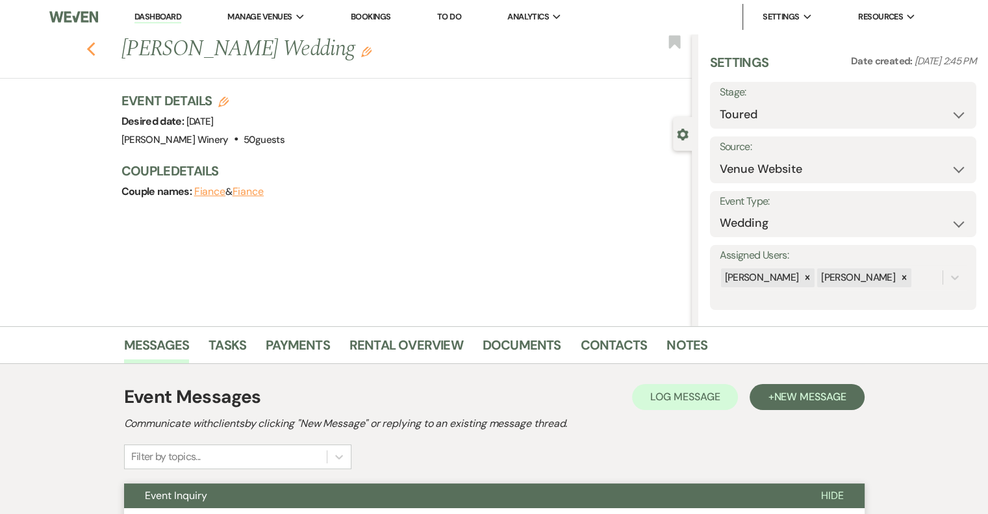
click at [94, 51] on use "button" at bounding box center [90, 49] width 8 height 14
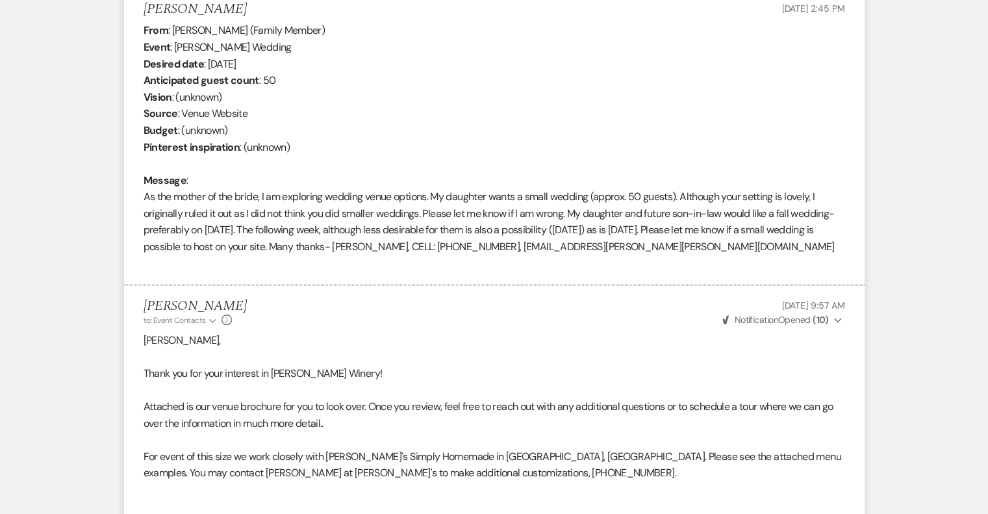
select select "5"
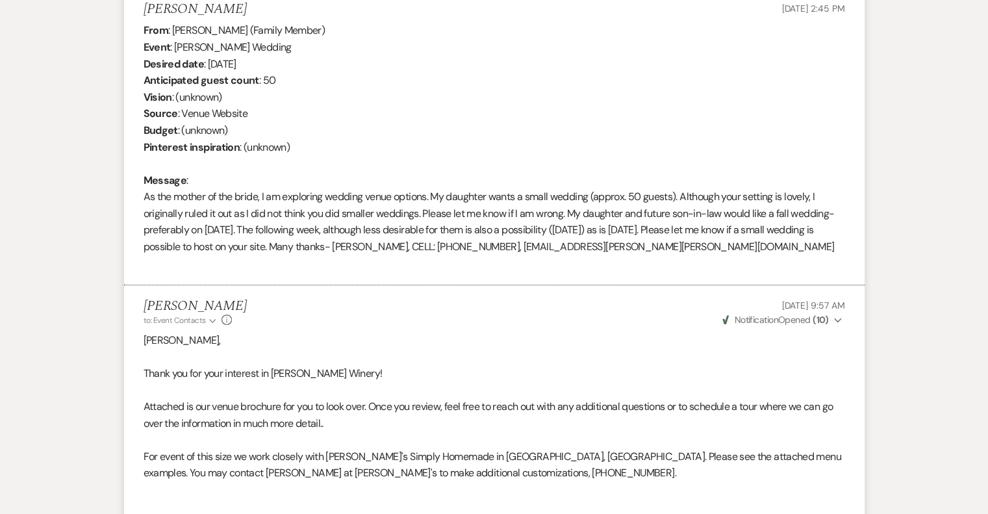
select select "5"
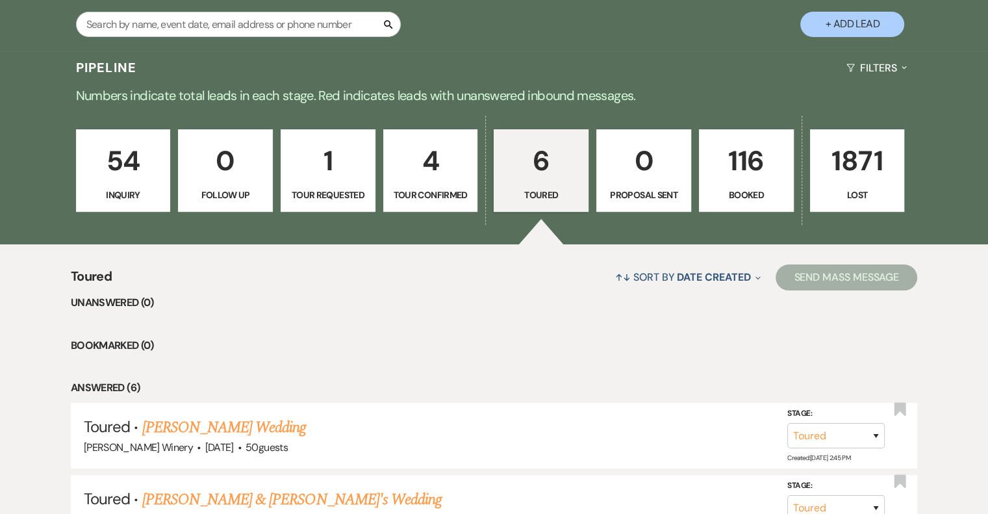
scroll to position [325, 0]
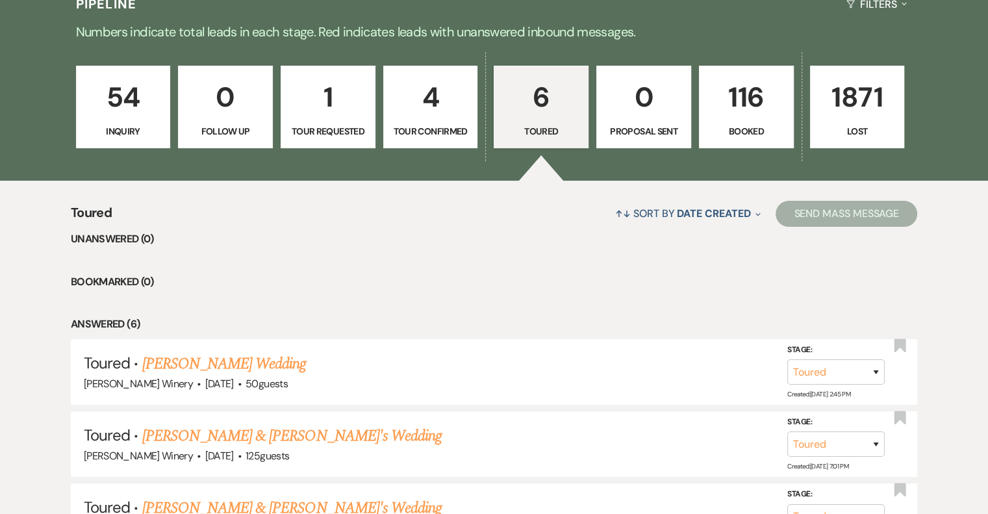
click at [549, 117] on p "6" at bounding box center [541, 97] width 78 height 44
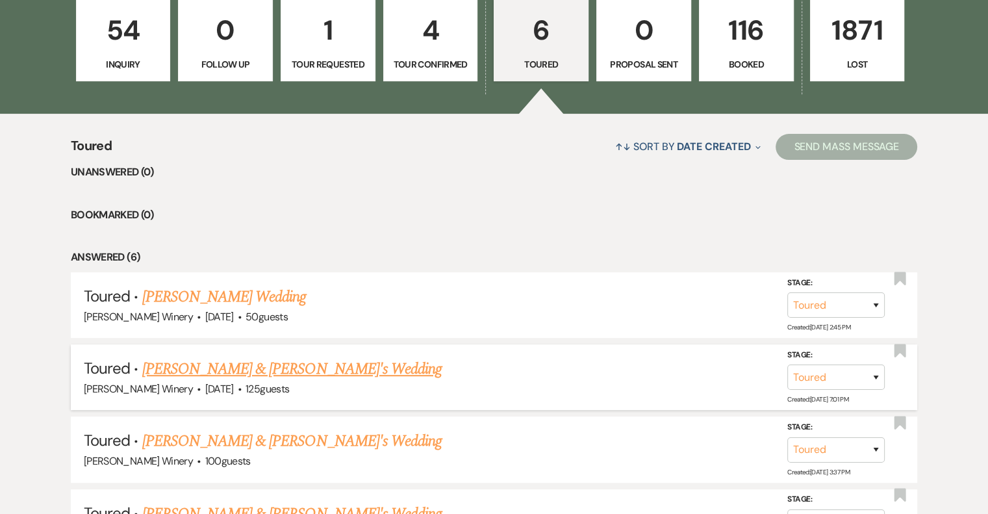
scroll to position [520, 0]
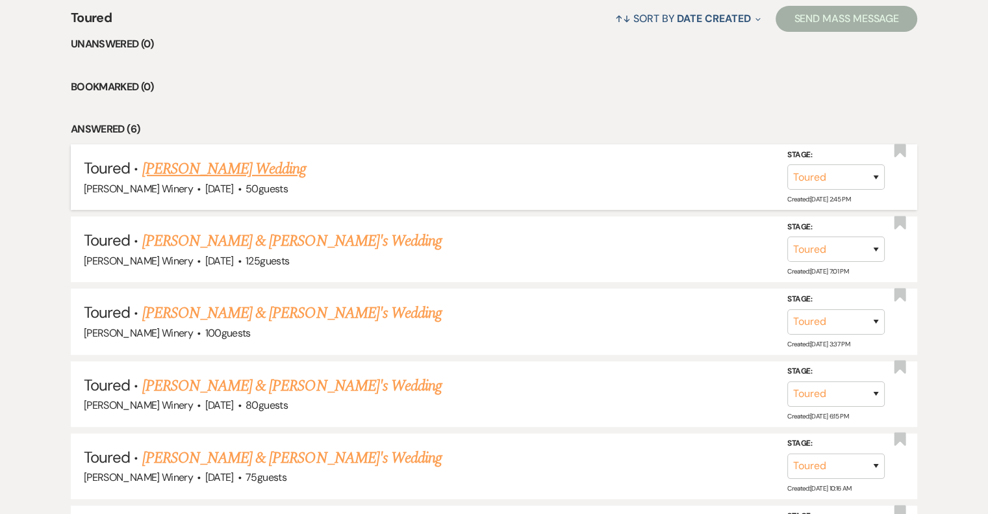
click at [307, 171] on link "Barbara Ward-Zimmerman's Wedding" at bounding box center [224, 168] width 164 height 23
select select "5"
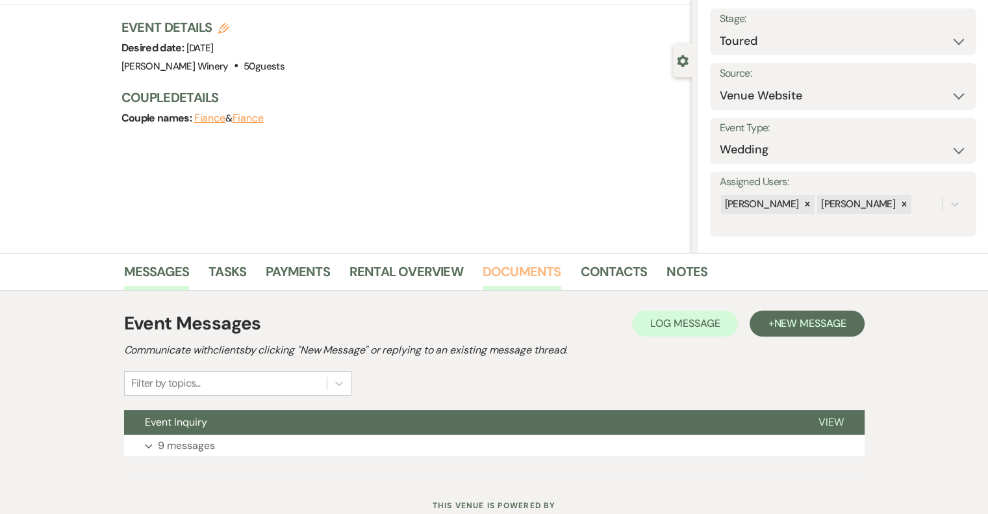
scroll to position [118, 0]
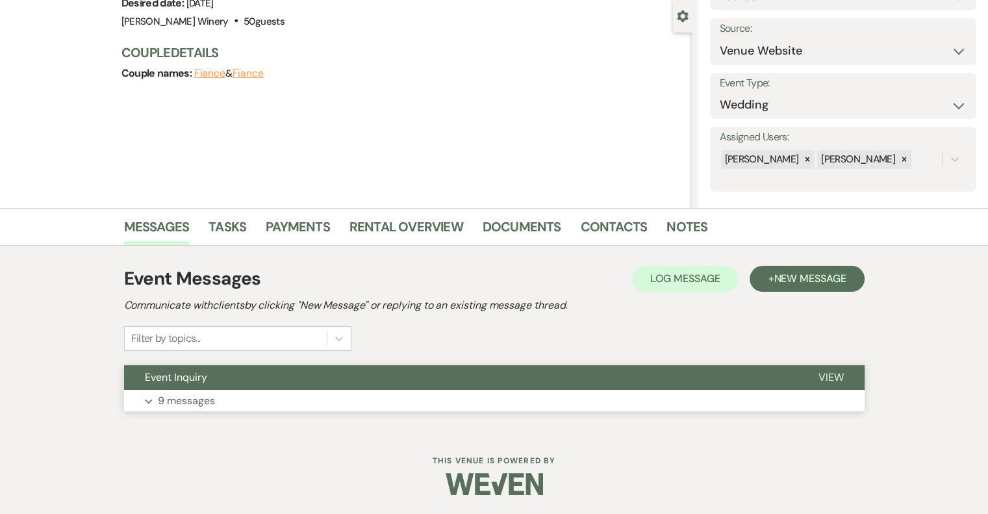
click at [834, 377] on span "View" at bounding box center [830, 377] width 25 height 14
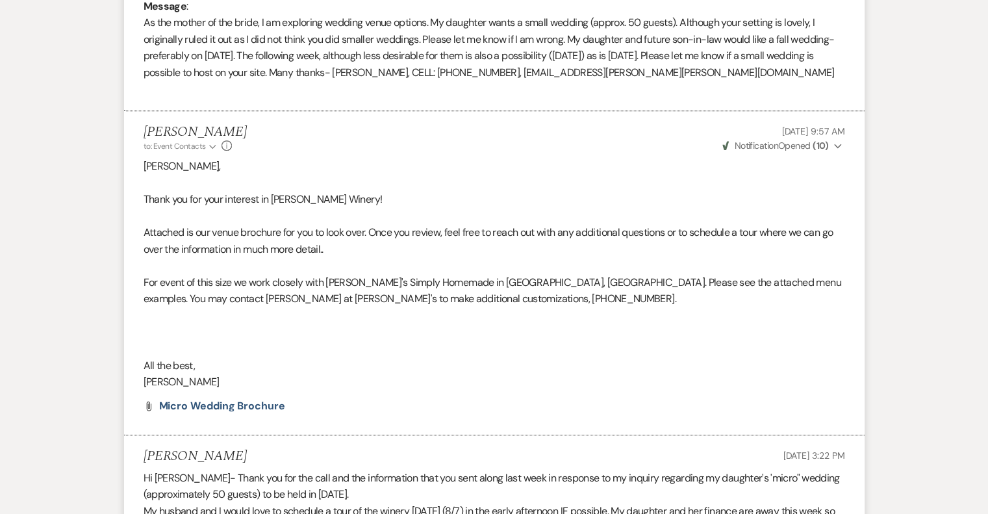
scroll to position [685, 0]
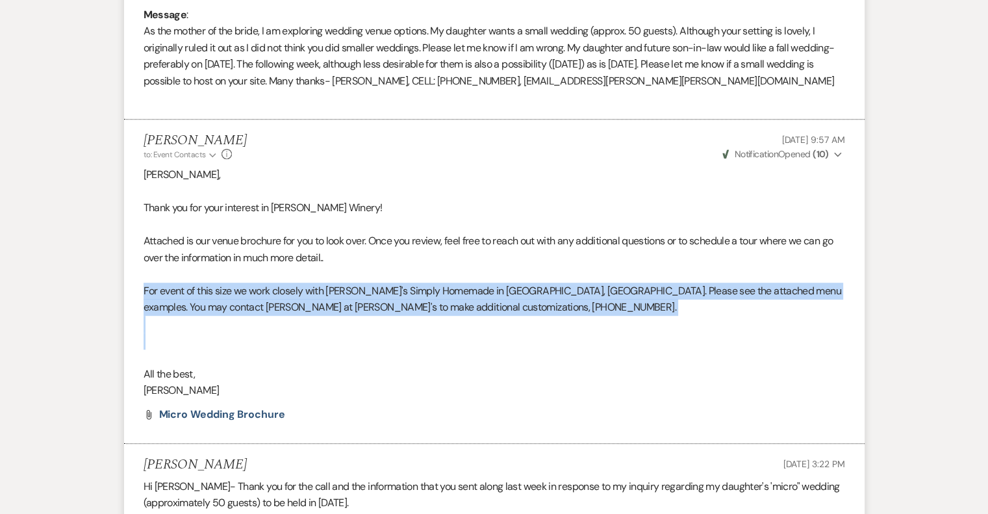
drag, startPoint x: 143, startPoint y: 288, endPoint x: 438, endPoint y: 332, distance: 298.1
click at [442, 337] on div "Barbara Ward-Zimmerman, Thank you for your interest in Jonathan Edwards Winery!…" at bounding box center [494, 282] width 701 height 233
copy div "For event of this size we work closely with Ivy's Simply Homemade in Waterford,…"
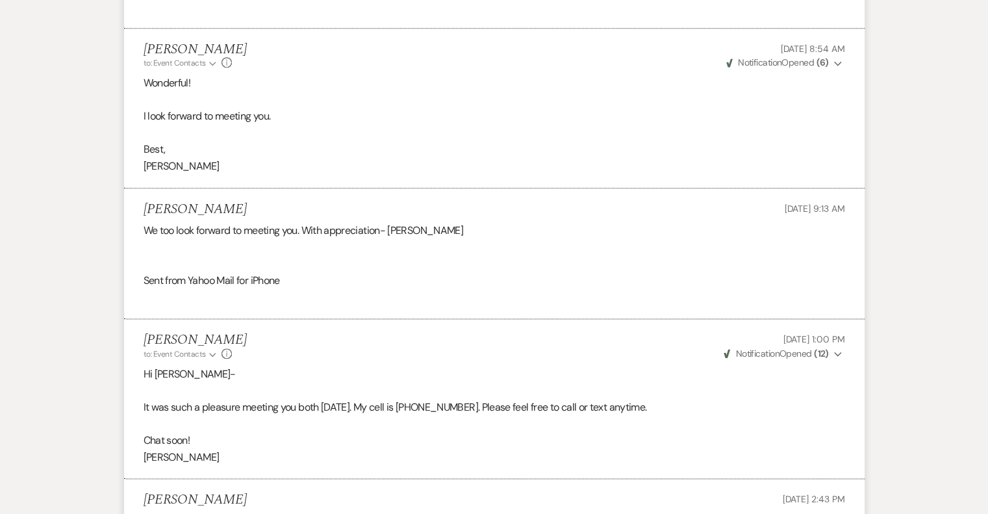
scroll to position [1789, 0]
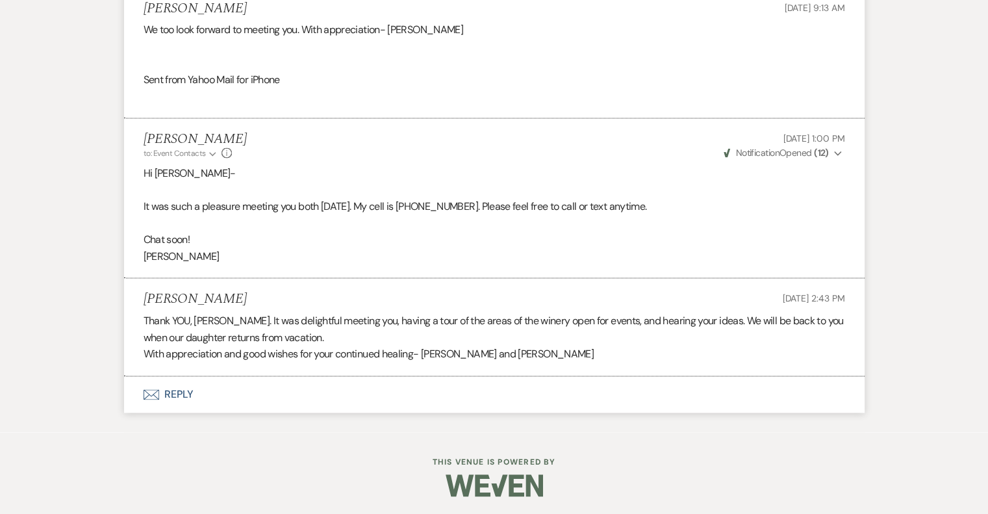
click at [179, 392] on button "Envelope Reply" at bounding box center [494, 394] width 740 height 36
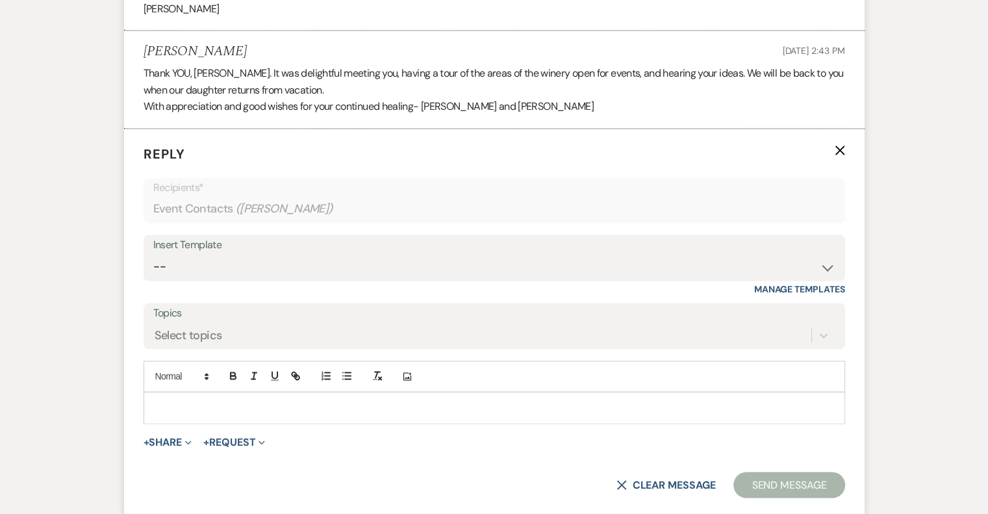
scroll to position [2037, 0]
select select "5"
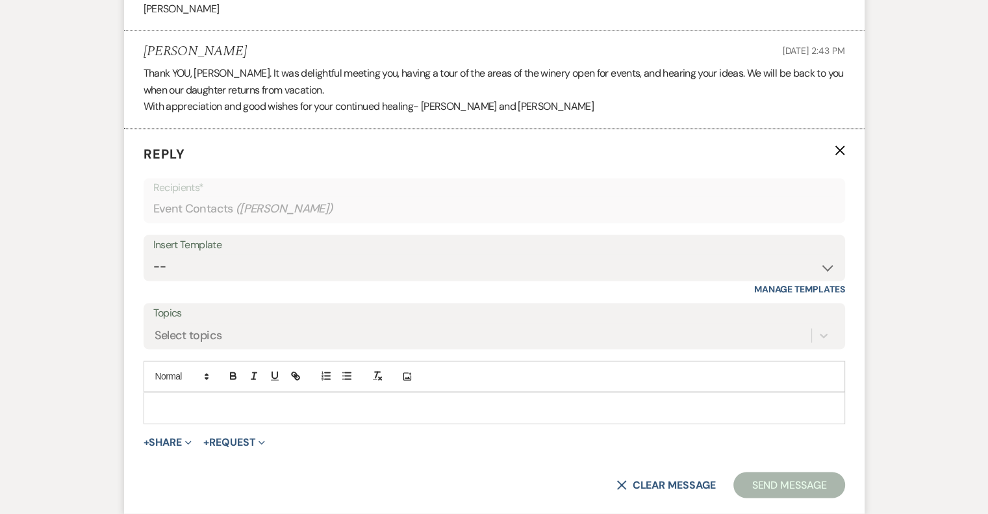
select select "5"
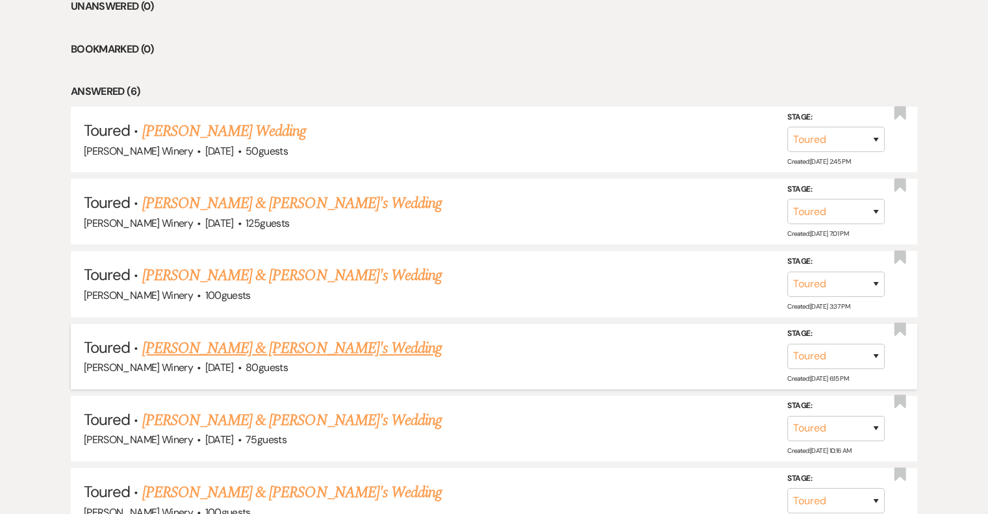
scroll to position [678, 0]
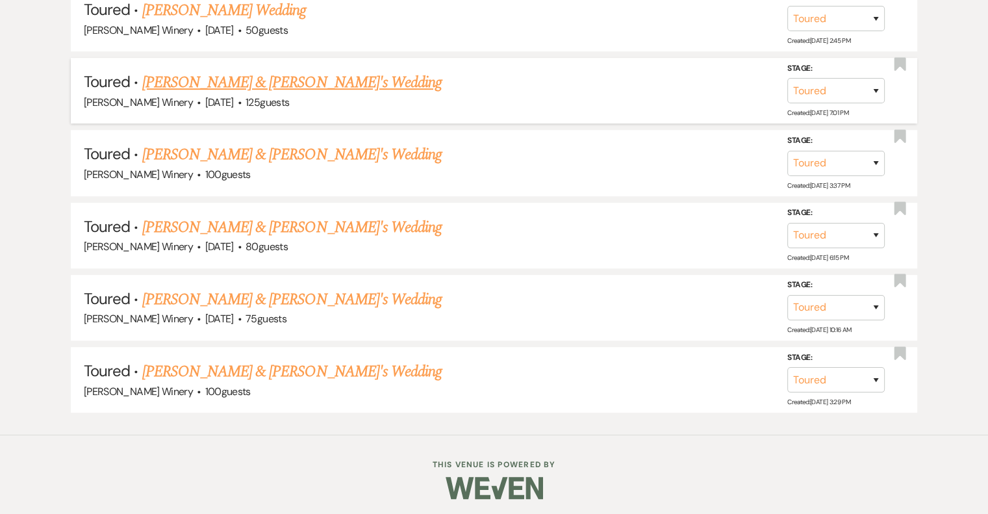
click at [249, 84] on link "Gregg & Fiance's Wedding" at bounding box center [292, 82] width 300 height 23
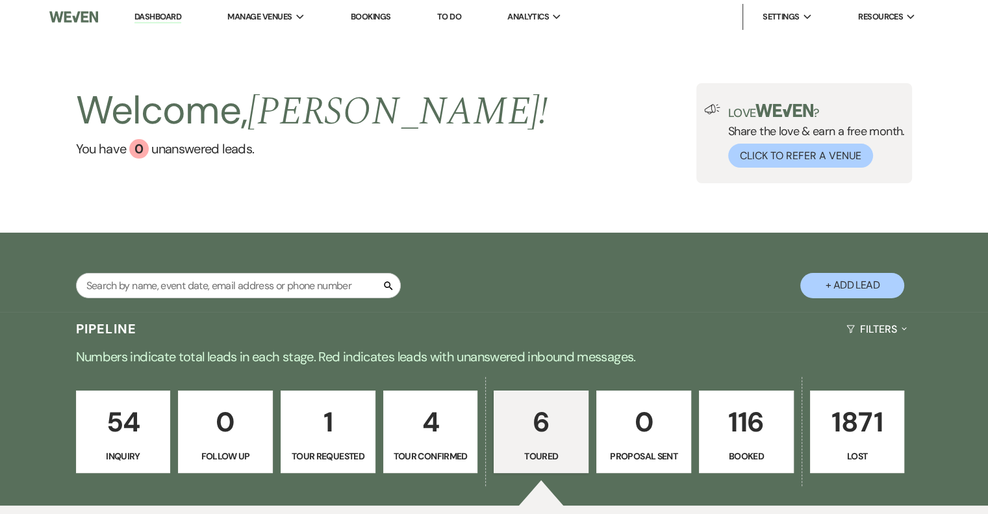
select select "5"
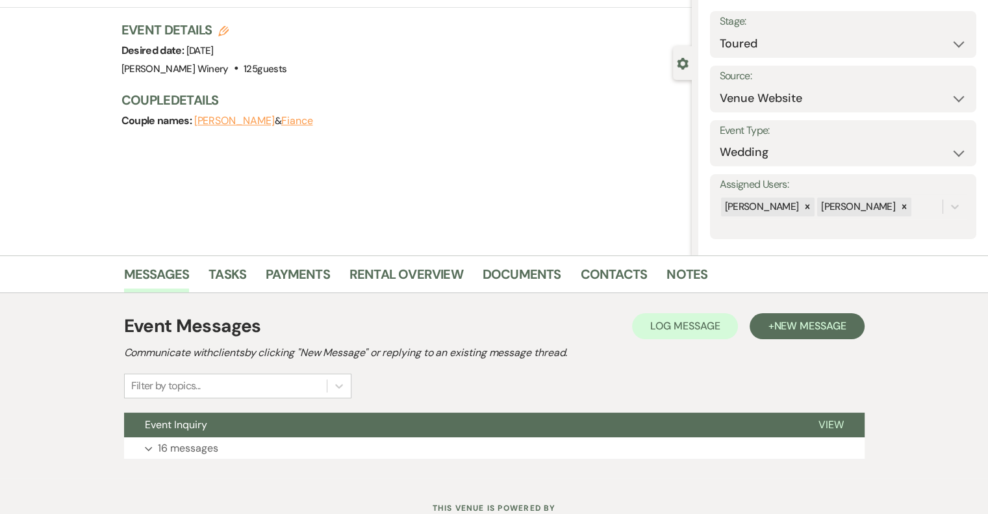
scroll to position [118, 0]
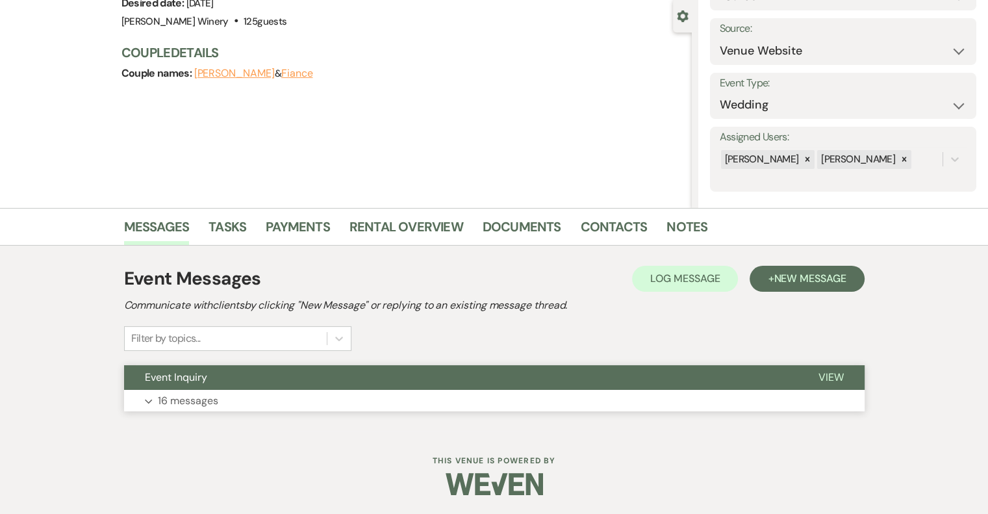
click at [828, 371] on span "View" at bounding box center [830, 377] width 25 height 14
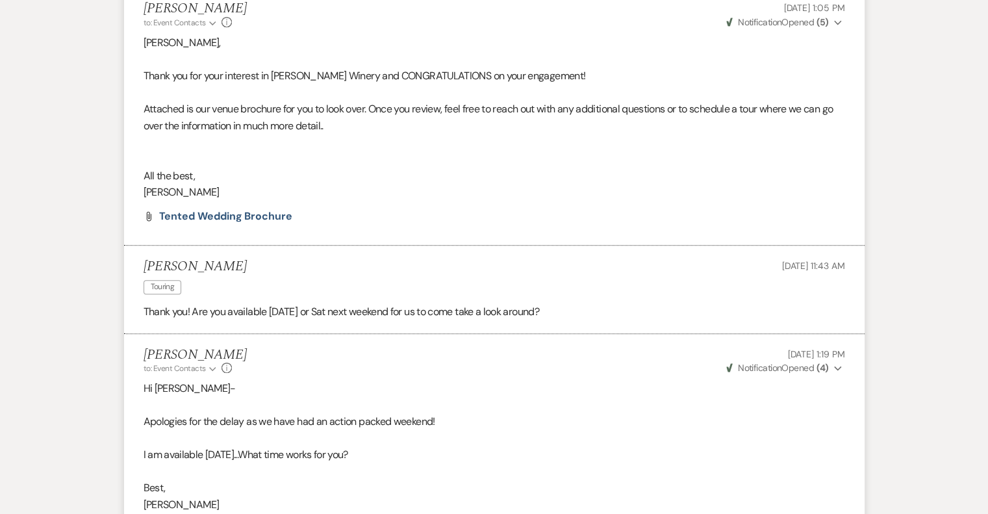
scroll to position [2286, 0]
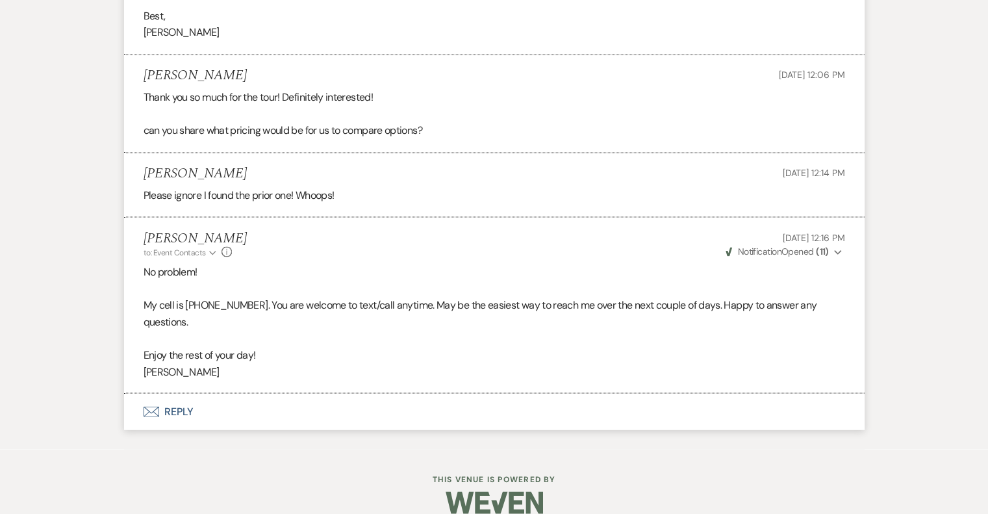
click at [186, 393] on button "Envelope Reply" at bounding box center [494, 411] width 740 height 36
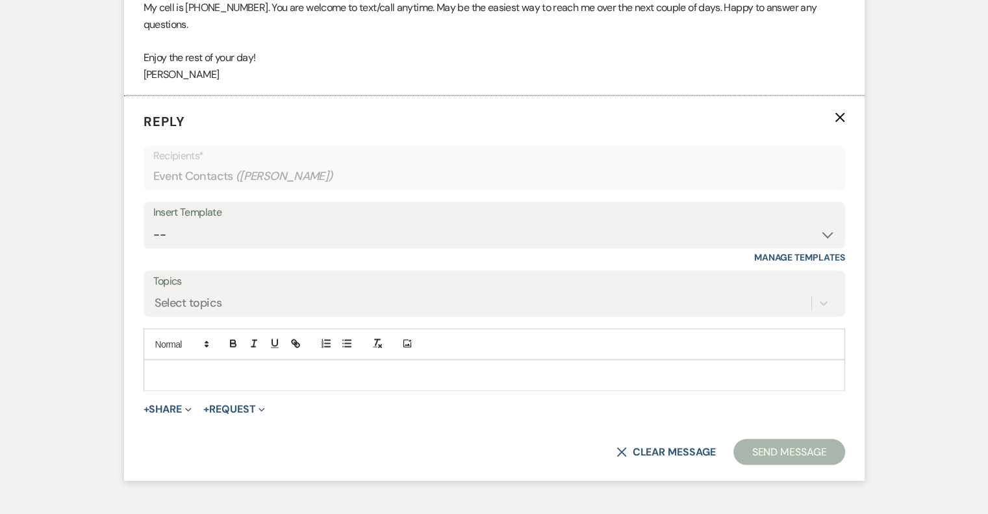
scroll to position [2595, 0]
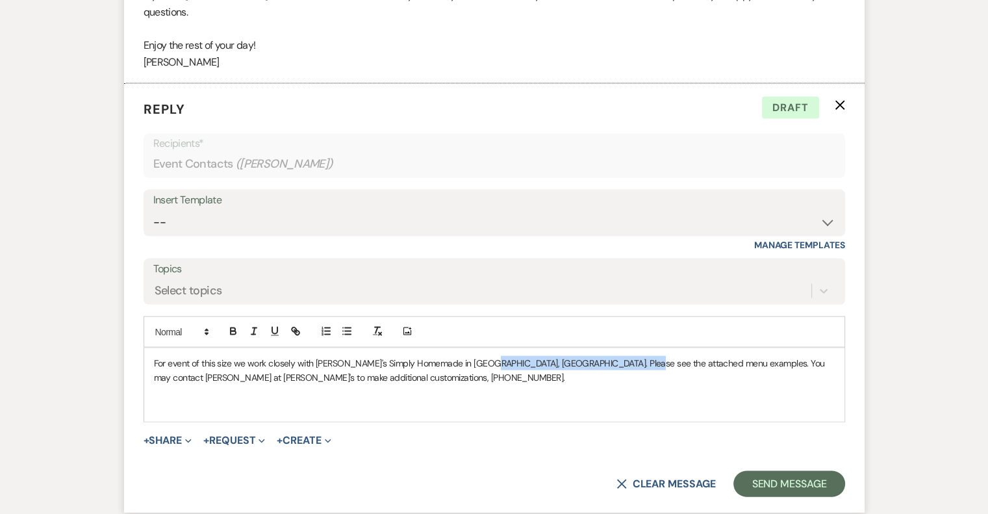
drag, startPoint x: 630, startPoint y: 342, endPoint x: 475, endPoint y: 344, distance: 154.6
click at [475, 356] on p "For event of this size we work closely with Ivy's Simply Homemade in Waterford,…" at bounding box center [494, 370] width 681 height 29
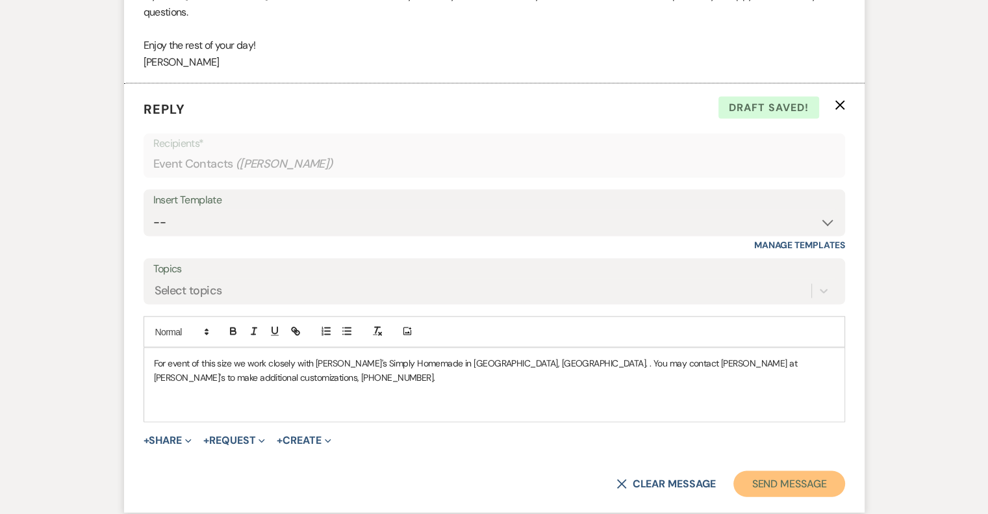
click at [793, 471] on button "Send Message" at bounding box center [788, 484] width 111 height 26
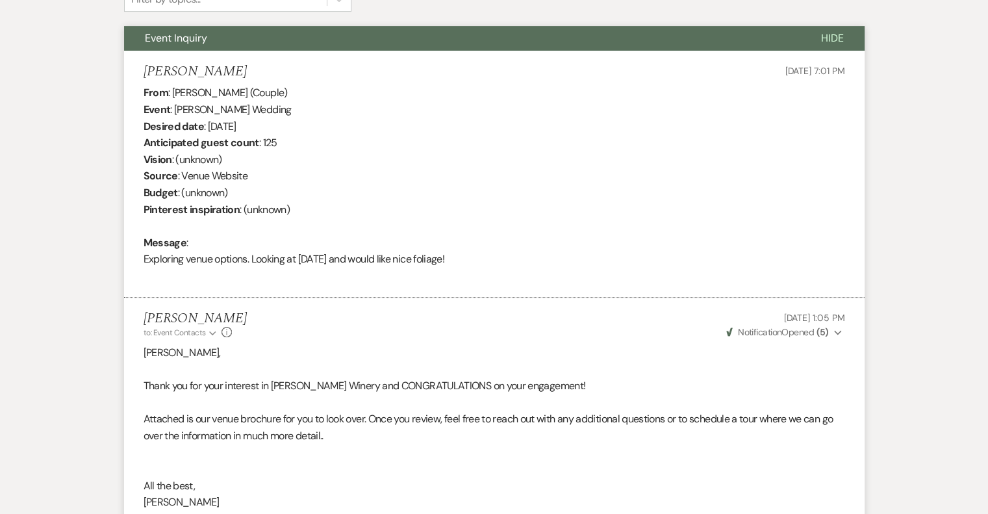
scroll to position [0, 0]
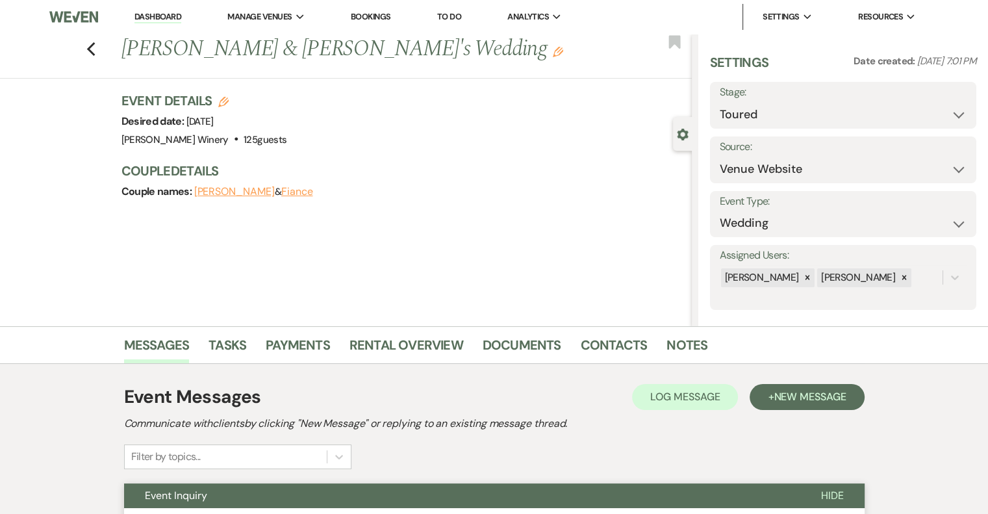
click at [138, 16] on link "Dashboard" at bounding box center [157, 17] width 47 height 12
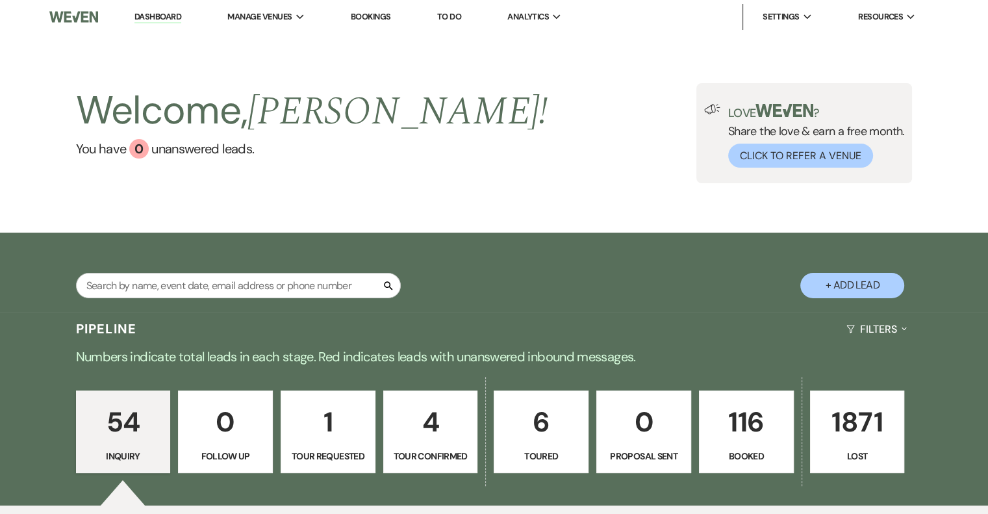
click at [760, 429] on p "116" at bounding box center [746, 422] width 78 height 44
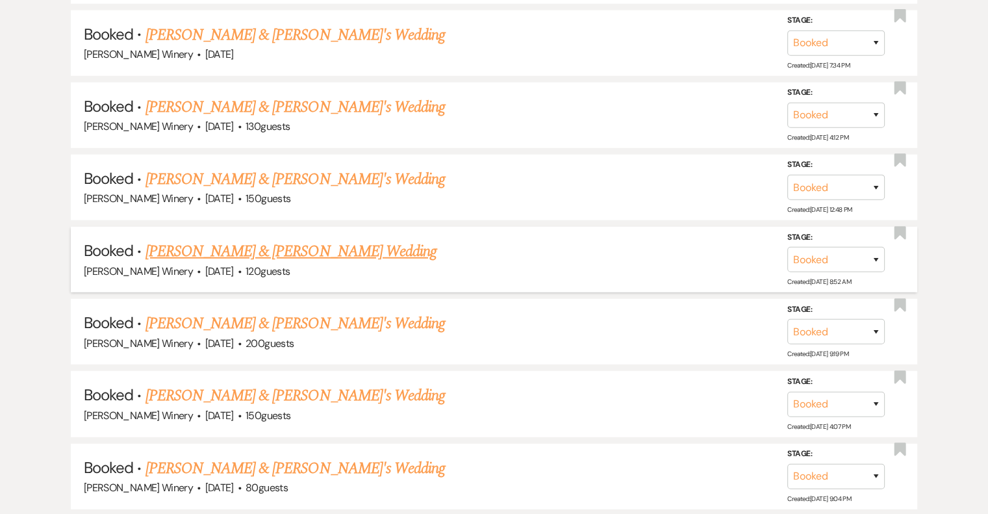
scroll to position [3572, 0]
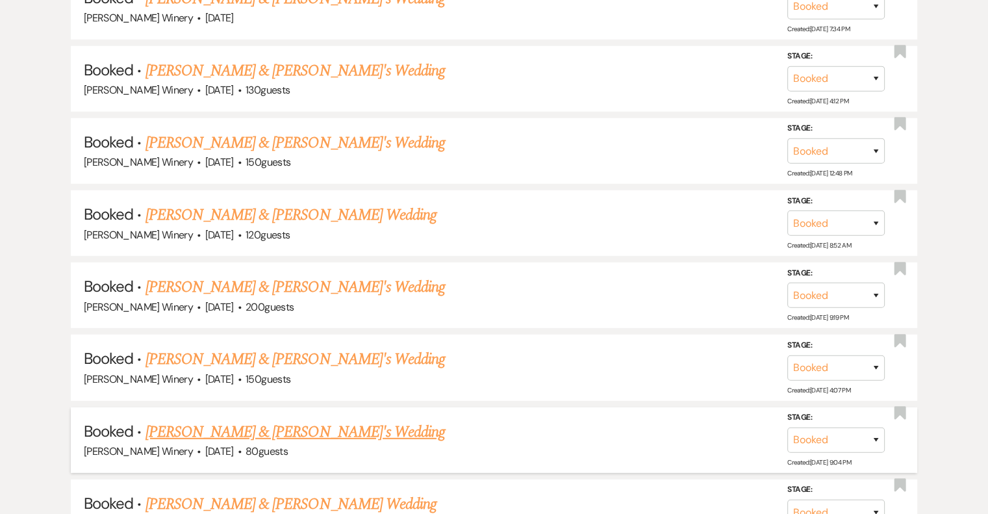
click at [304, 420] on link "[PERSON_NAME] & [PERSON_NAME]'s Wedding" at bounding box center [295, 431] width 300 height 23
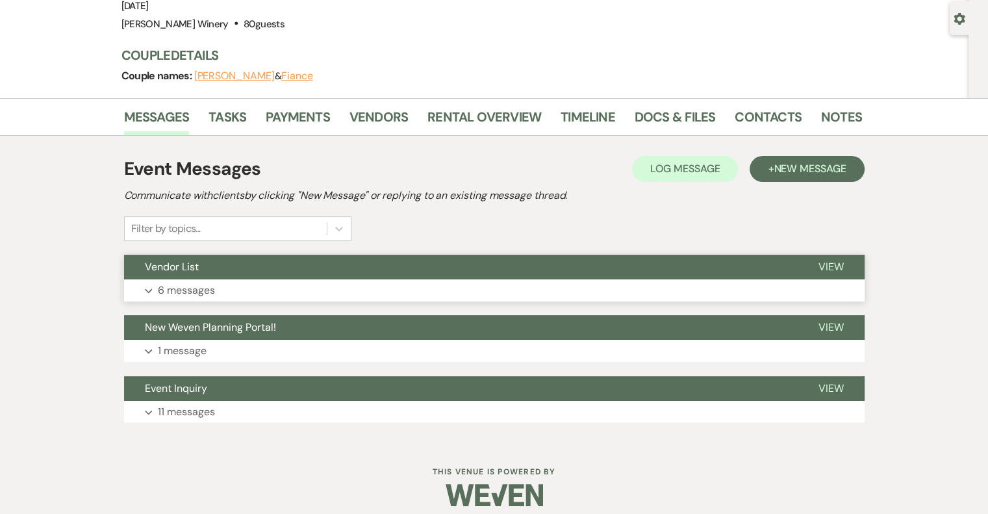
scroll to position [127, 0]
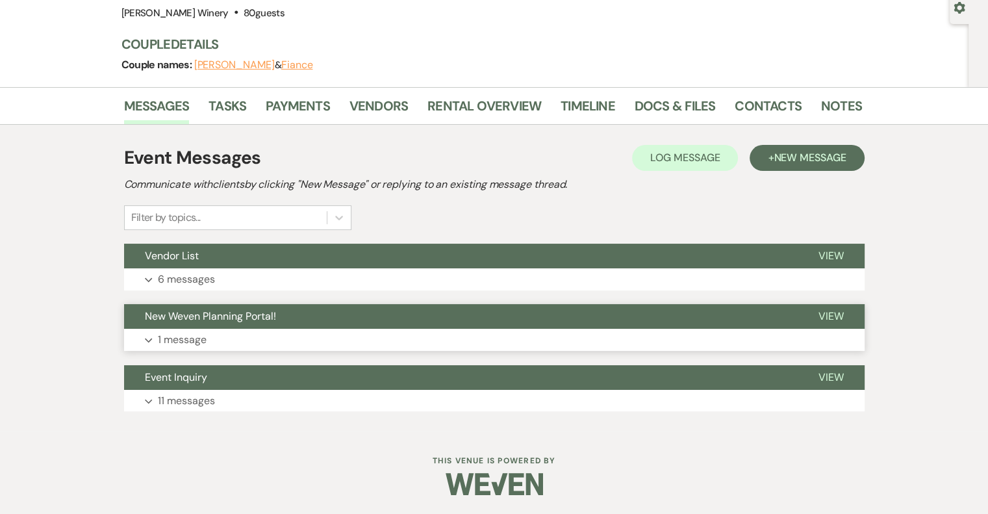
click at [832, 312] on span "View" at bounding box center [830, 316] width 25 height 14
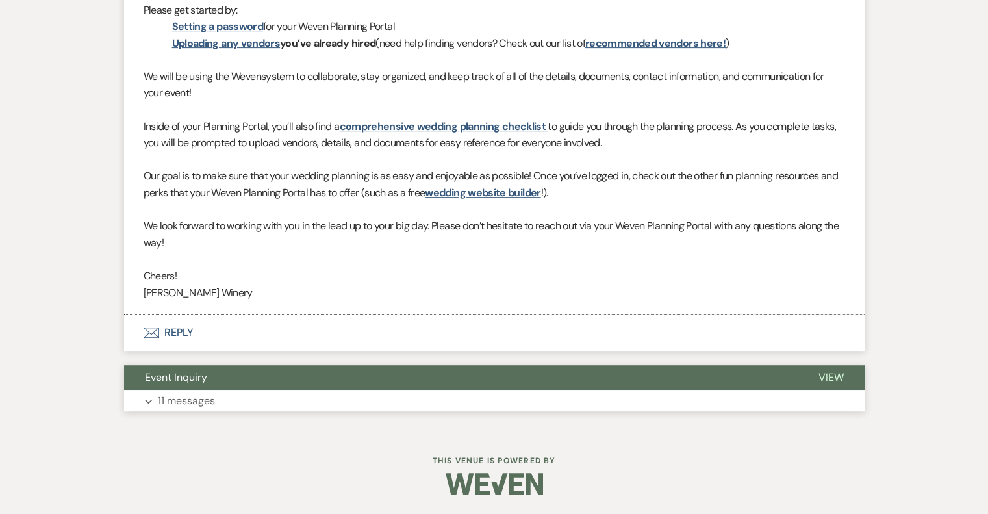
scroll to position [566, 0]
click at [829, 376] on span "View" at bounding box center [830, 377] width 25 height 14
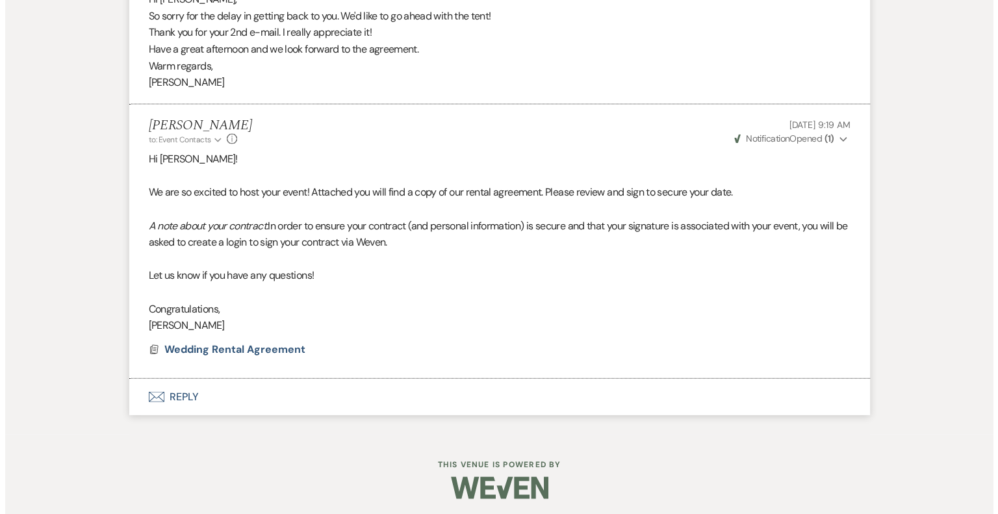
scroll to position [2768, 0]
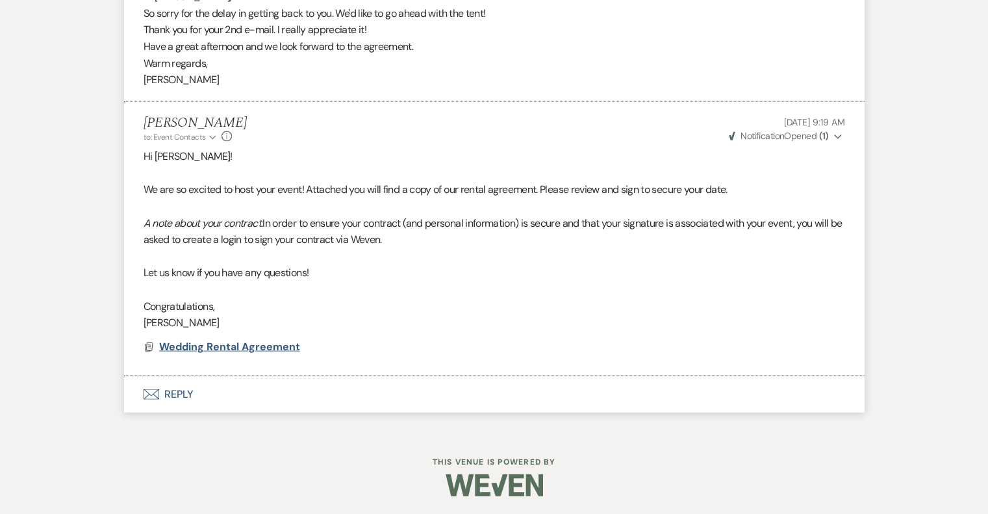
click at [223, 345] on span "Wedding Rental Agreement" at bounding box center [229, 347] width 141 height 14
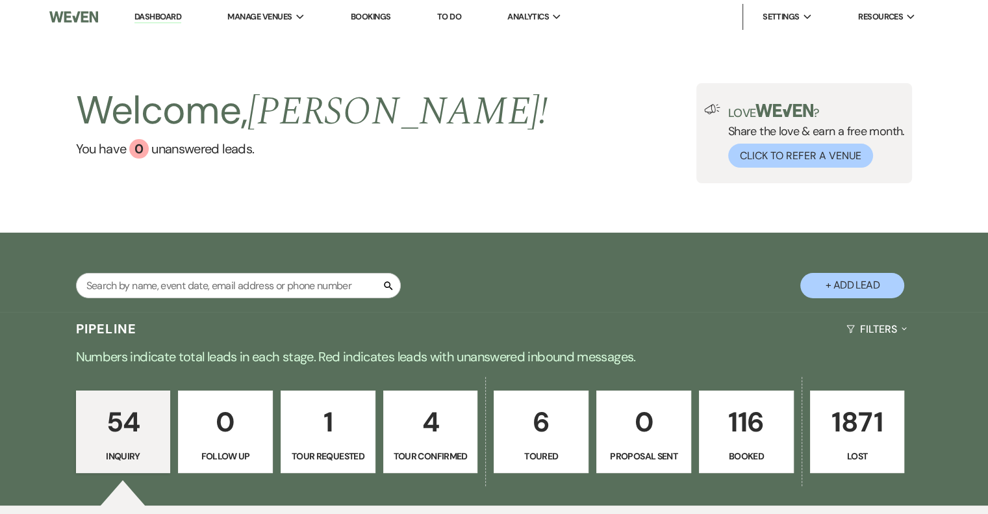
click at [657, 429] on p "0" at bounding box center [644, 422] width 78 height 44
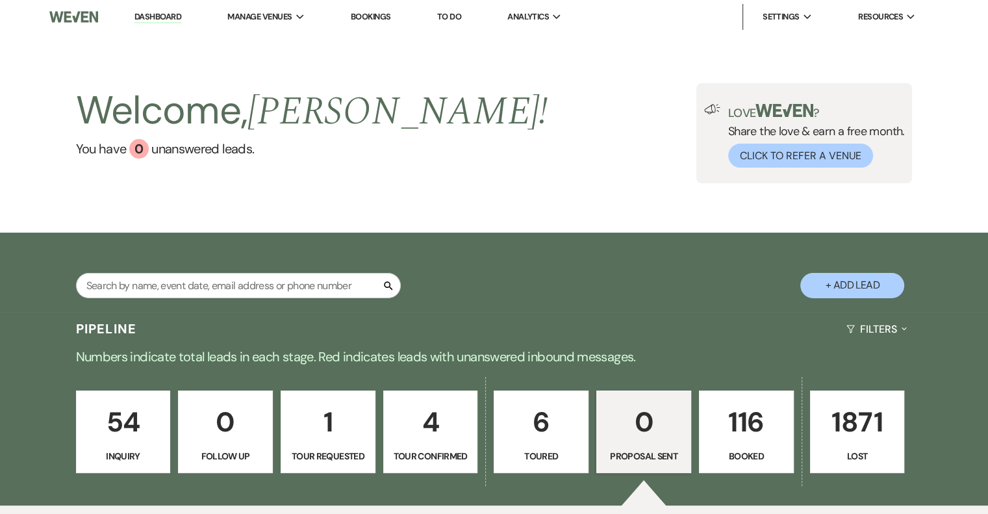
click at [740, 436] on p "116" at bounding box center [746, 422] width 78 height 44
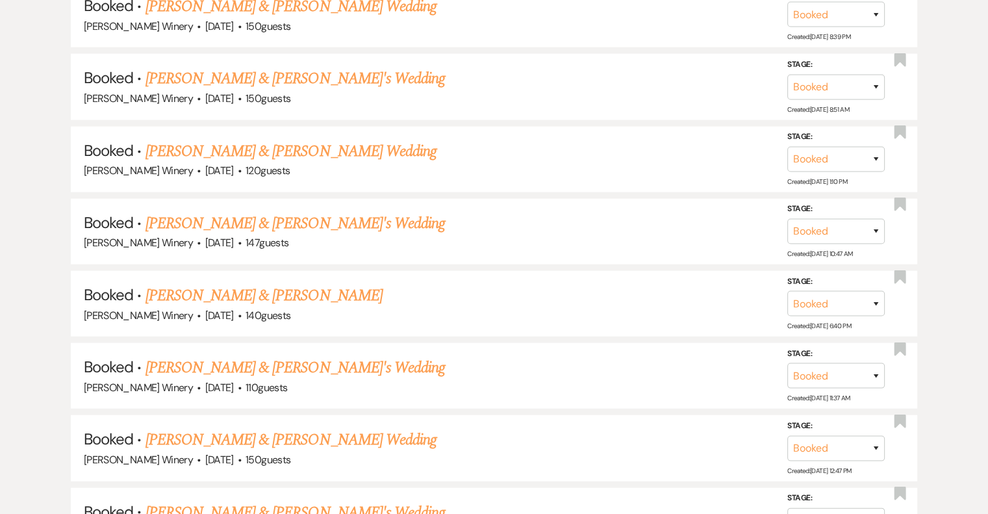
scroll to position [3053, 0]
